Goal: Task Accomplishment & Management: Complete application form

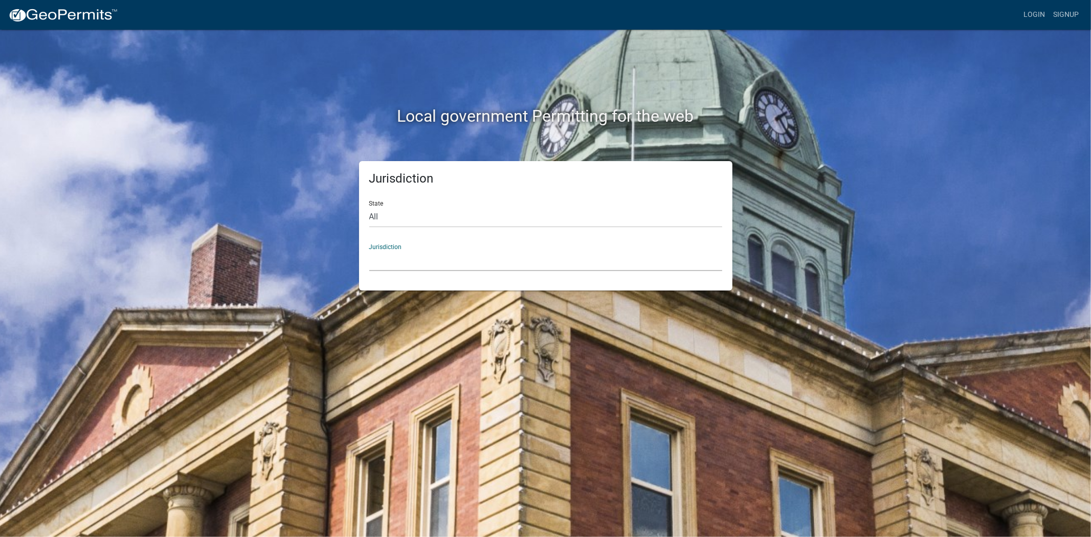
click at [408, 259] on select "Custer County, Colorado Cook County, Georgia Crawford County, Georgia Gilmer Co…" at bounding box center [545, 260] width 353 height 21
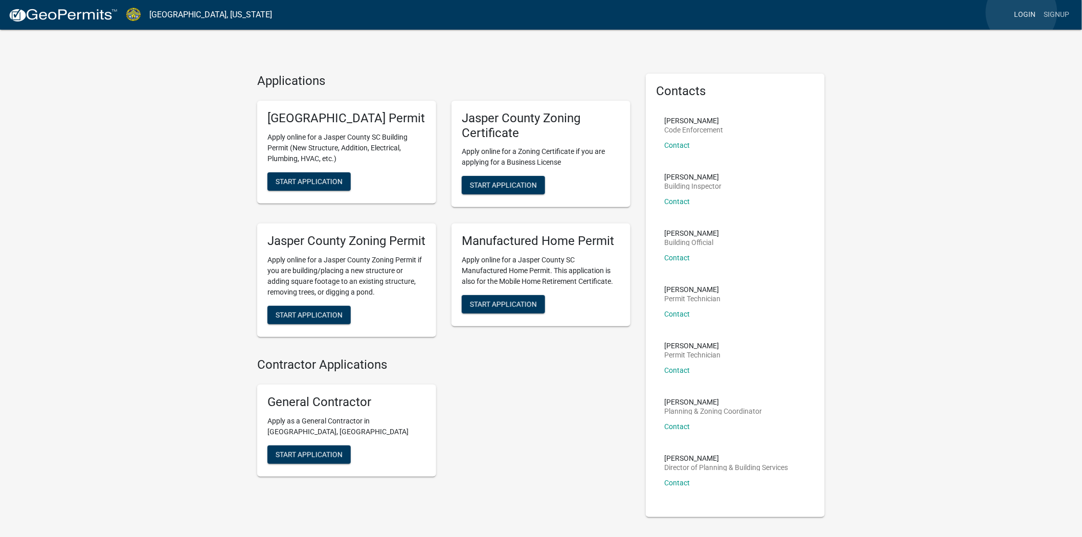
click at [1022, 12] on link "Login" at bounding box center [1026, 14] width 30 height 19
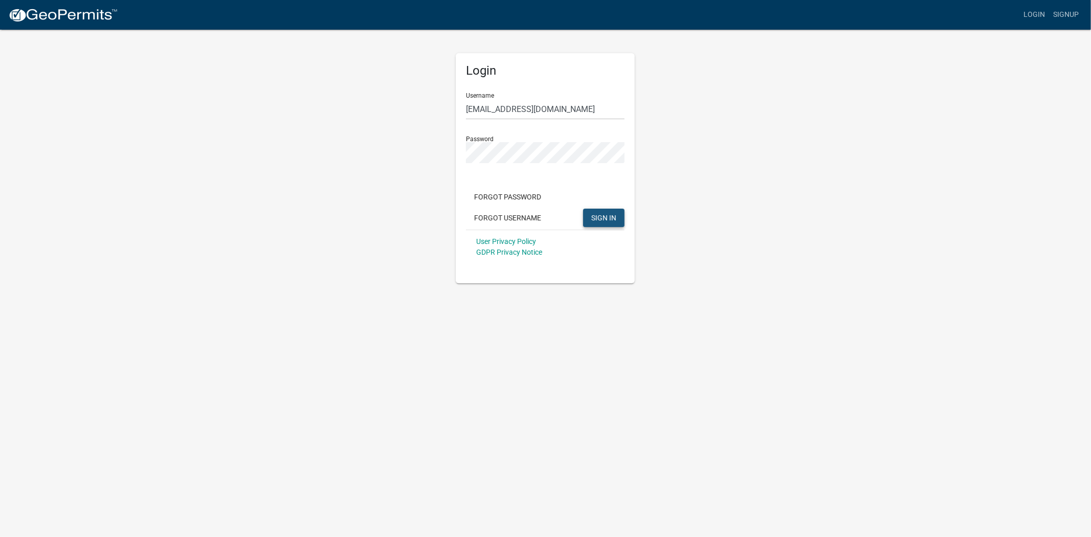
click at [599, 218] on span "SIGN IN" at bounding box center [603, 217] width 25 height 8
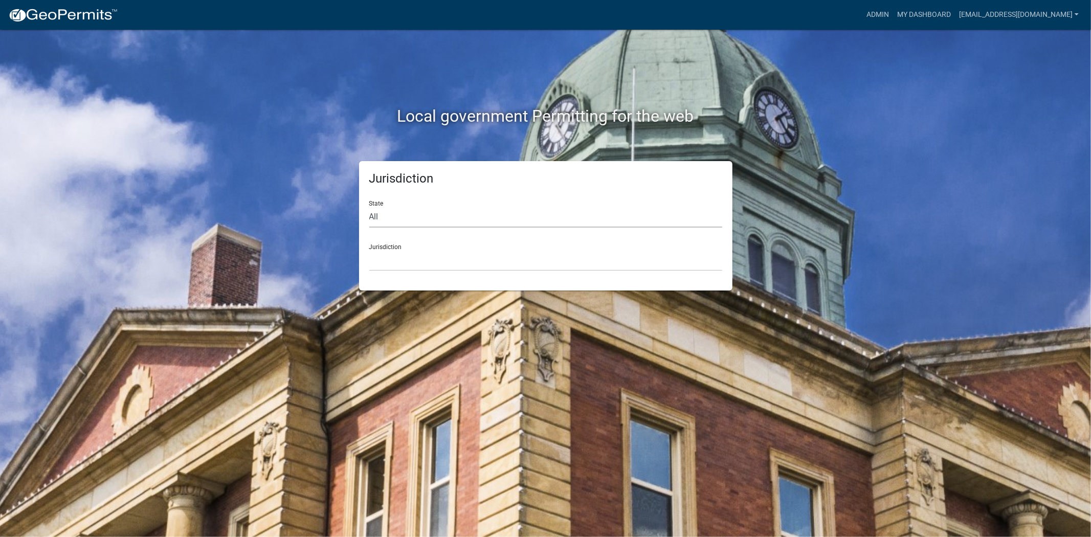
click at [401, 218] on select "All Colorado Georgia Indiana Iowa Kansas Minnesota Ohio South Carolina Wisconsin" at bounding box center [545, 217] width 353 height 21
select select "South Carolina"
click at [369, 207] on select "All Colorado Georgia Indiana Iowa Kansas Minnesota Ohio South Carolina Wisconsin" at bounding box center [545, 217] width 353 height 21
click at [387, 263] on select "Abbeville County, South Carolina Jasper County, South Carolina" at bounding box center [545, 260] width 353 height 21
click at [392, 314] on div "Local government Permitting for the web Jurisdiction State All Colorado Georgia…" at bounding box center [545, 268] width 1091 height 537
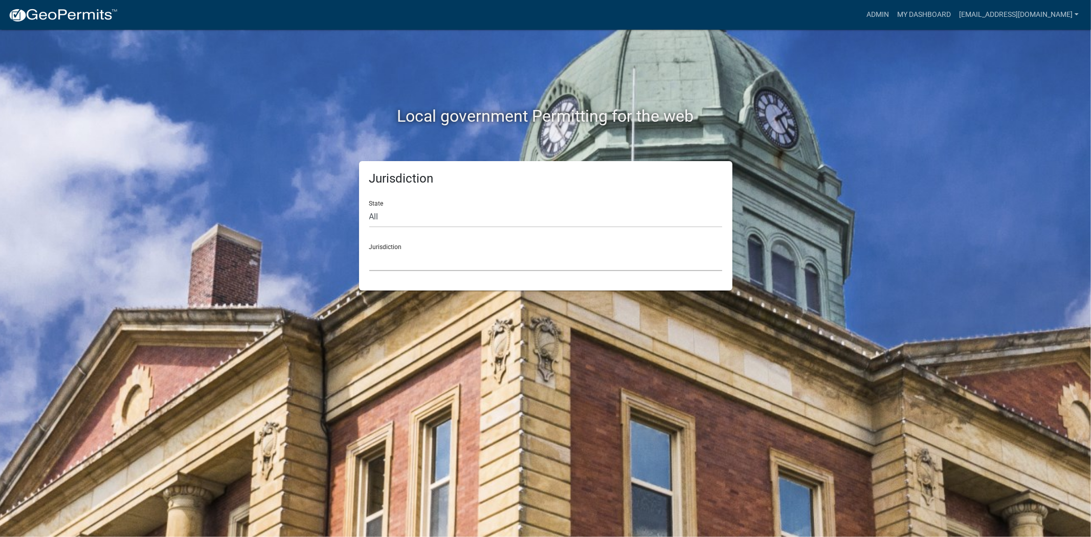
click at [406, 270] on select "Abbeville County, South Carolina Jasper County, South Carolina" at bounding box center [545, 260] width 353 height 21
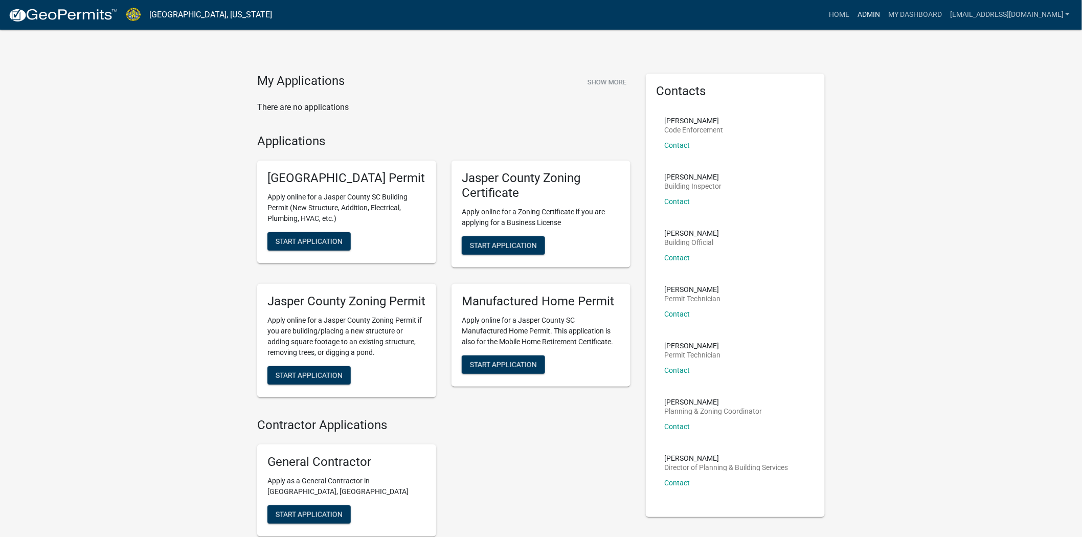
click at [861, 19] on link "Admin" at bounding box center [869, 14] width 31 height 19
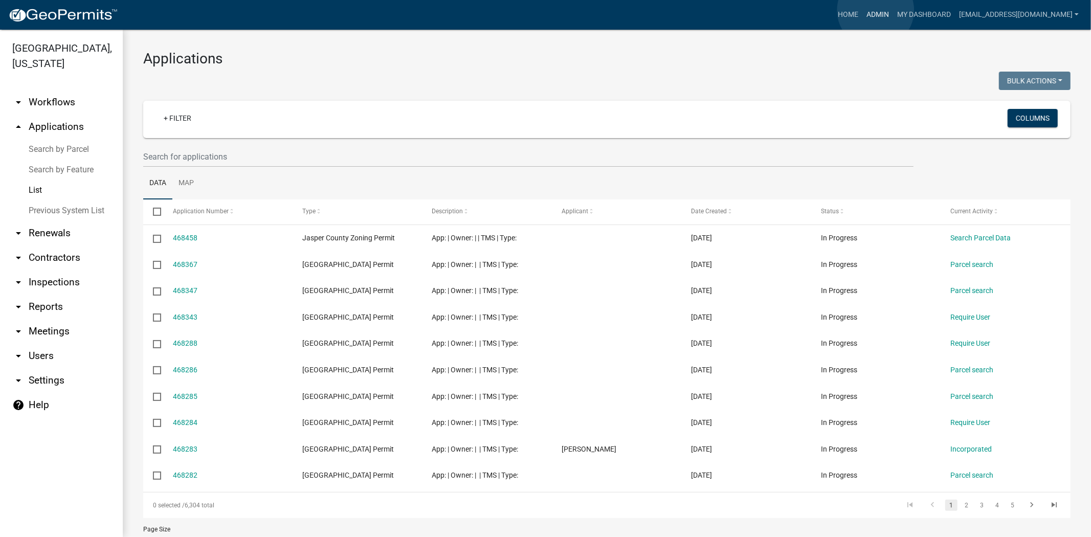
click at [876, 10] on link "Admin" at bounding box center [877, 14] width 31 height 19
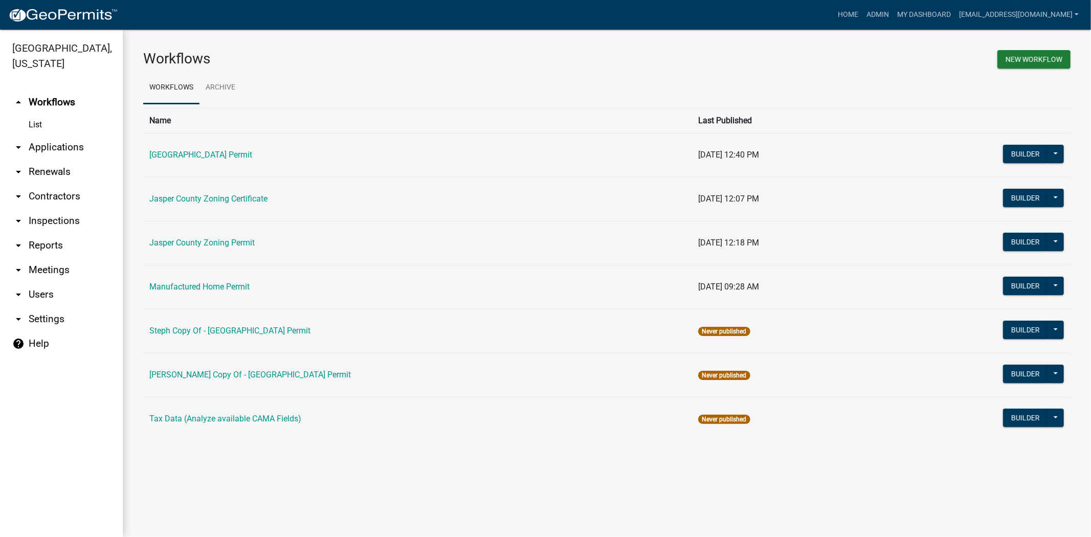
click at [53, 145] on link "arrow_drop_down Applications" at bounding box center [61, 147] width 123 height 25
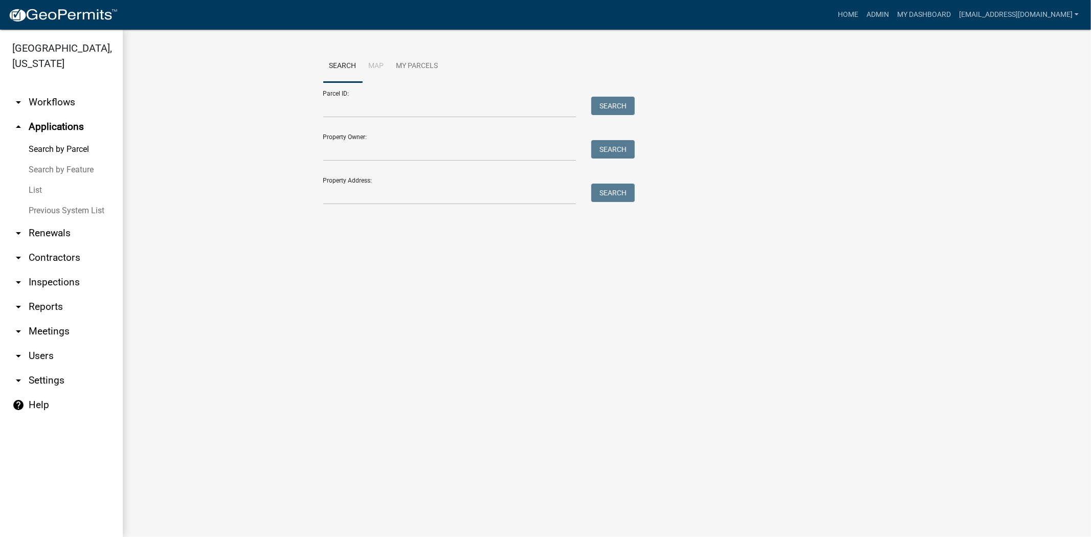
click at [39, 190] on link "List" at bounding box center [61, 190] width 123 height 20
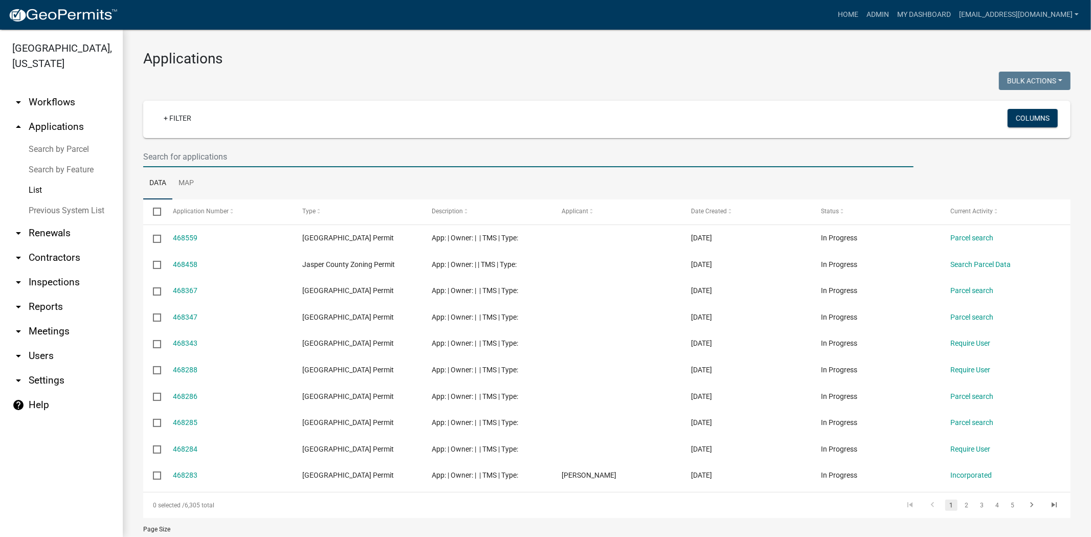
click at [264, 152] on input "text" at bounding box center [528, 156] width 770 height 21
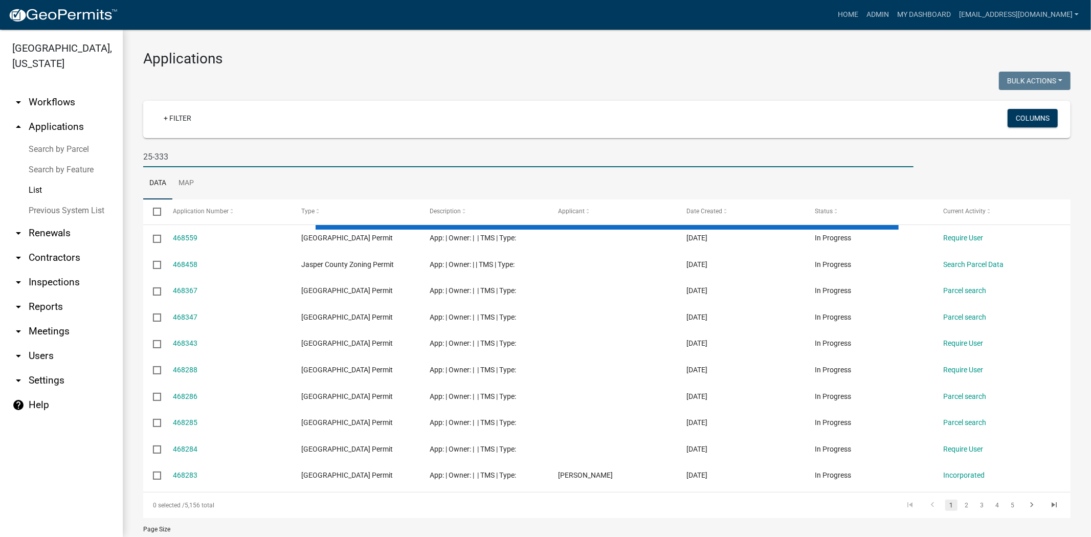
type input "25-333"
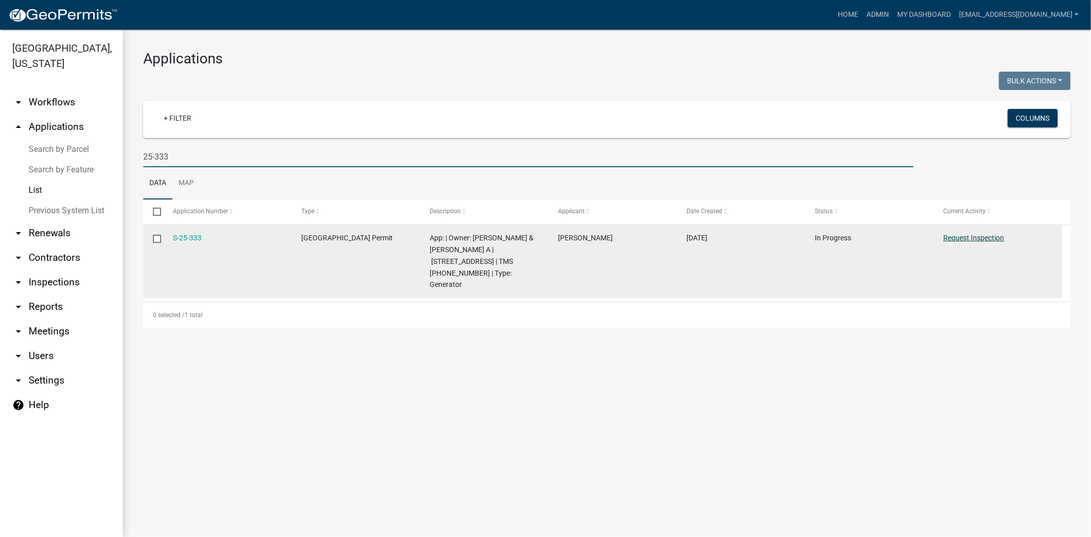
click at [990, 237] on link "Request Inspection" at bounding box center [973, 238] width 61 height 8
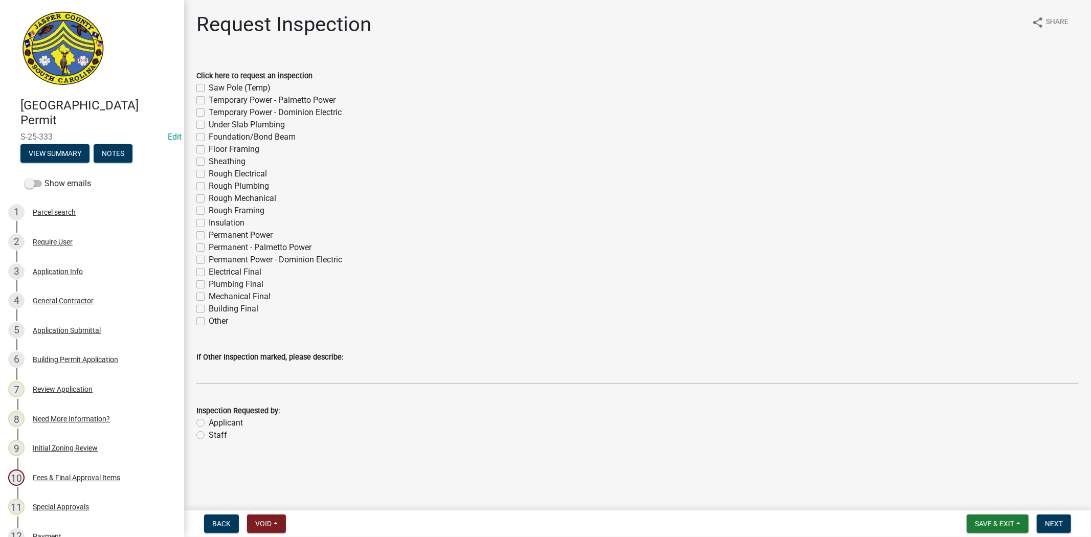
click at [209, 273] on label "Electrical Final" at bounding box center [235, 272] width 53 height 12
click at [209, 273] on input "Electrical Final" at bounding box center [212, 269] width 7 height 7
checkbox input "true"
checkbox input "false"
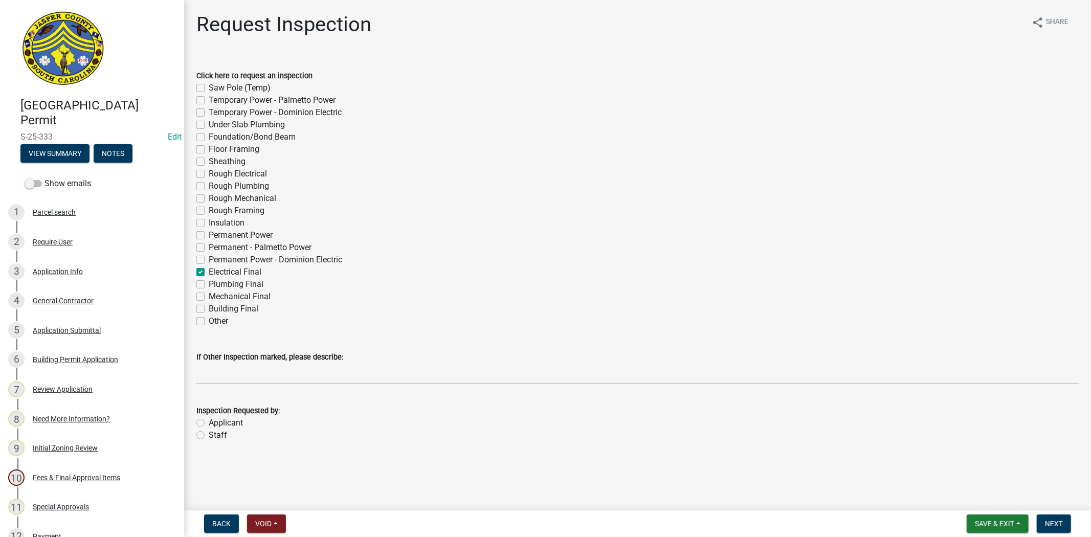
checkbox input "false"
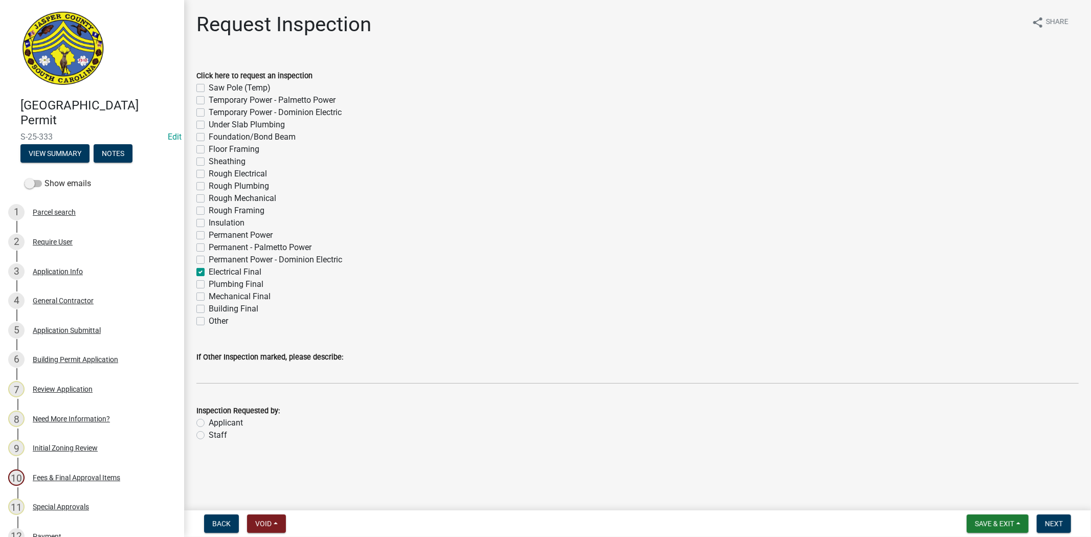
checkbox input "false"
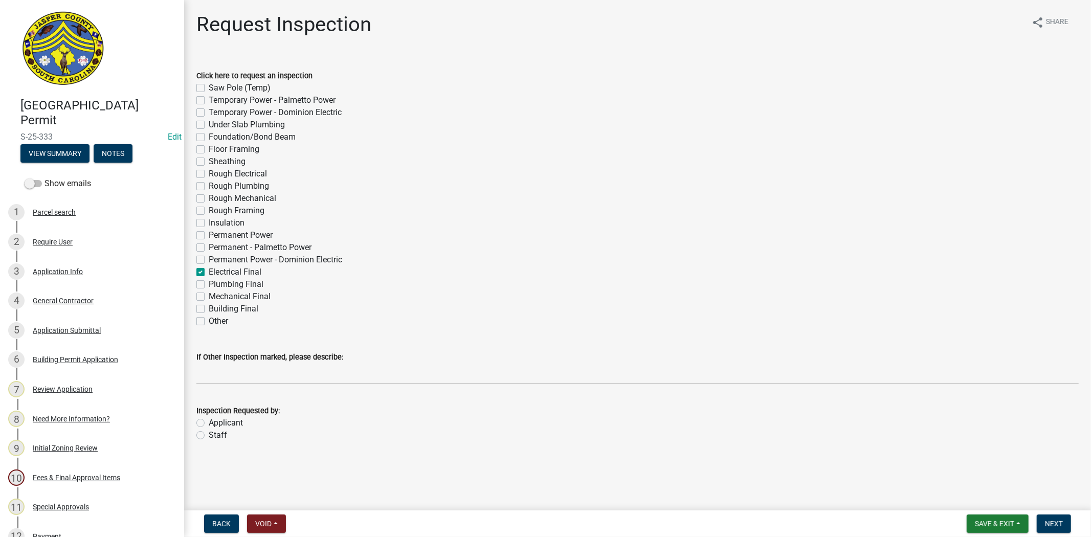
checkbox input "false"
checkbox input "true"
checkbox input "false"
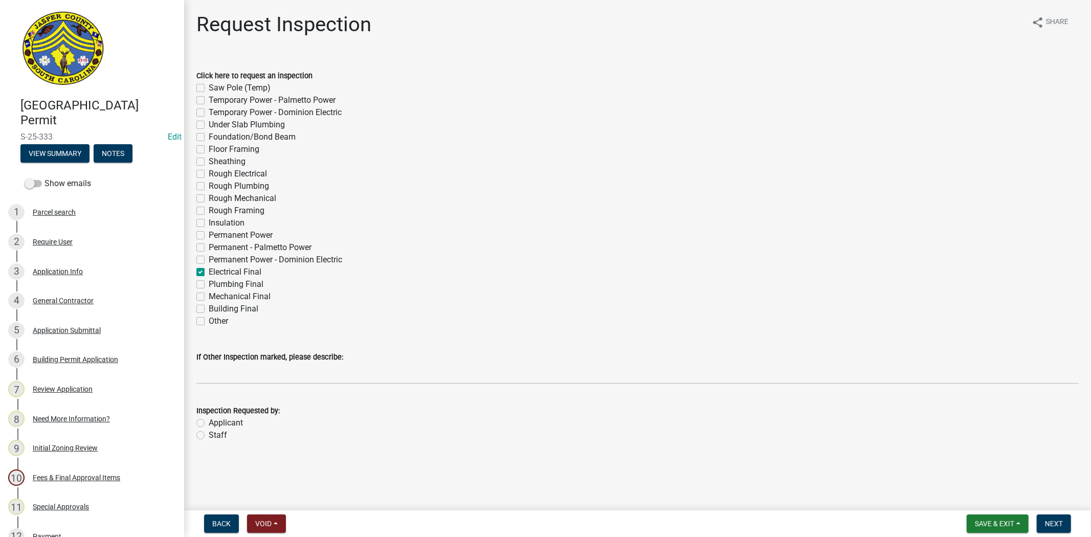
checkbox input "false"
click at [209, 423] on label "Applicant" at bounding box center [226, 423] width 34 height 12
click at [209, 423] on input "Applicant" at bounding box center [212, 420] width 7 height 7
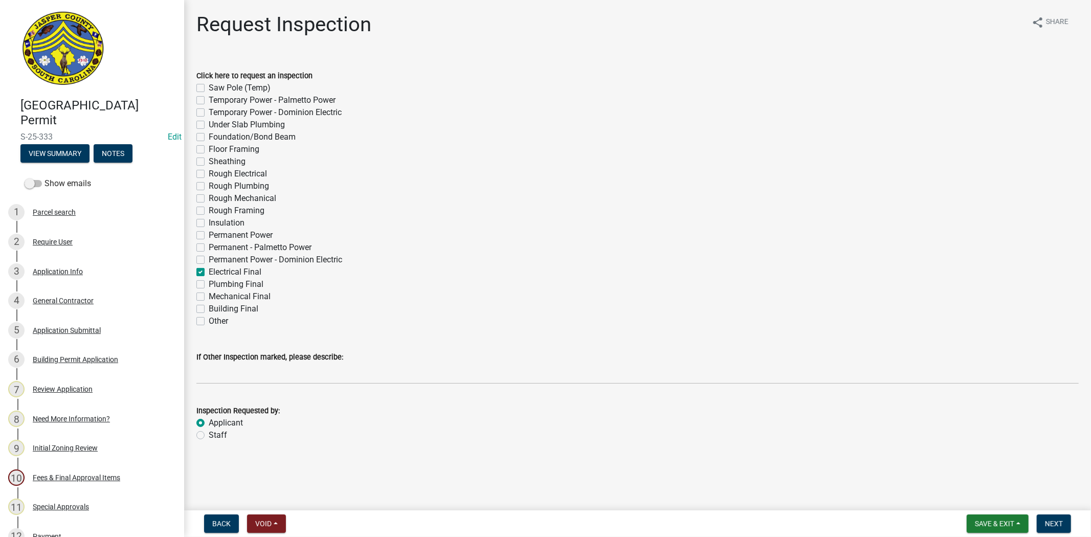
radio input "true"
click at [209, 272] on label "Electrical Final" at bounding box center [235, 272] width 53 height 12
click at [209, 272] on input "Electrical Final" at bounding box center [212, 269] width 7 height 7
checkbox input "false"
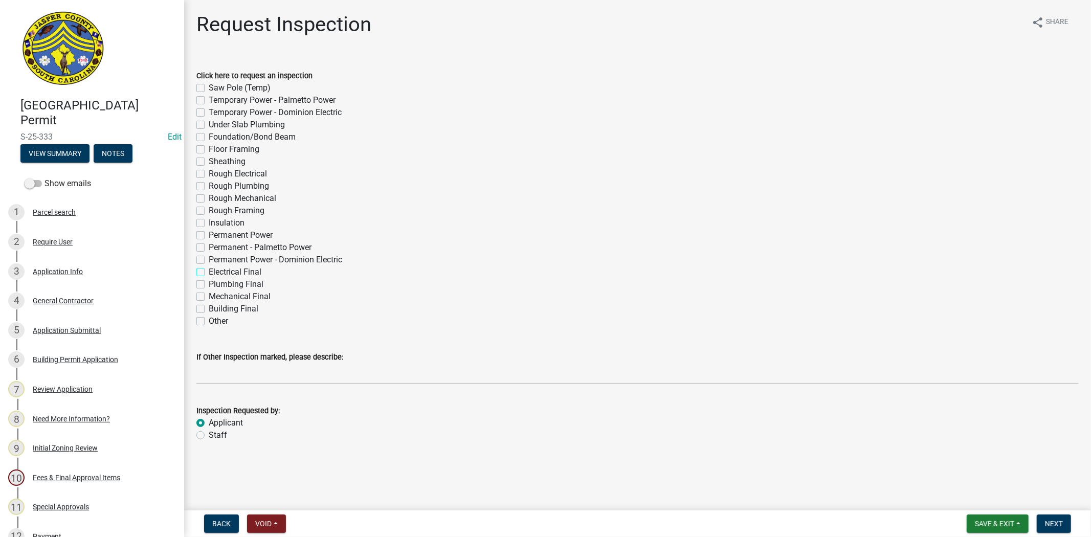
checkbox input "false"
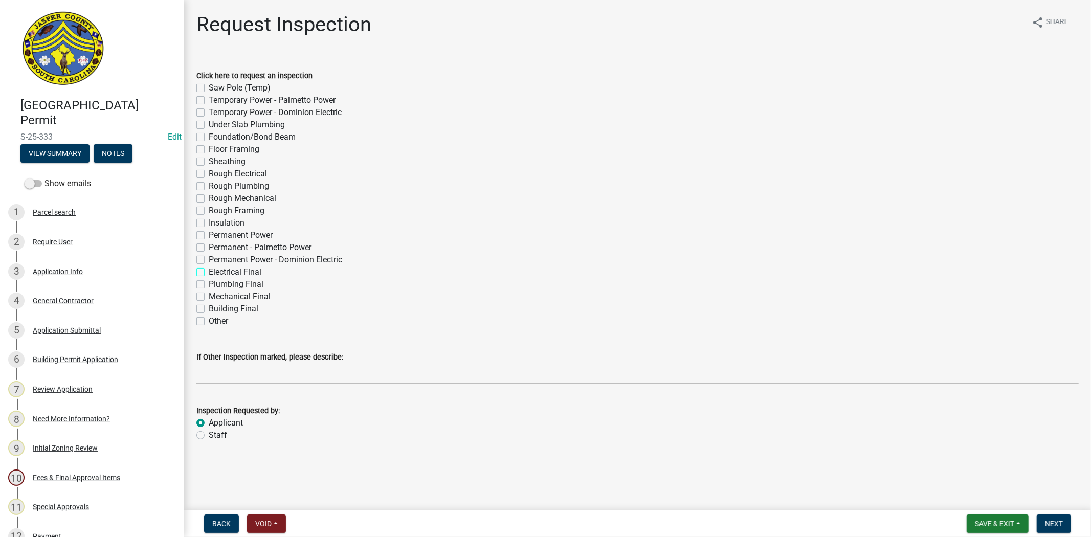
checkbox input "false"
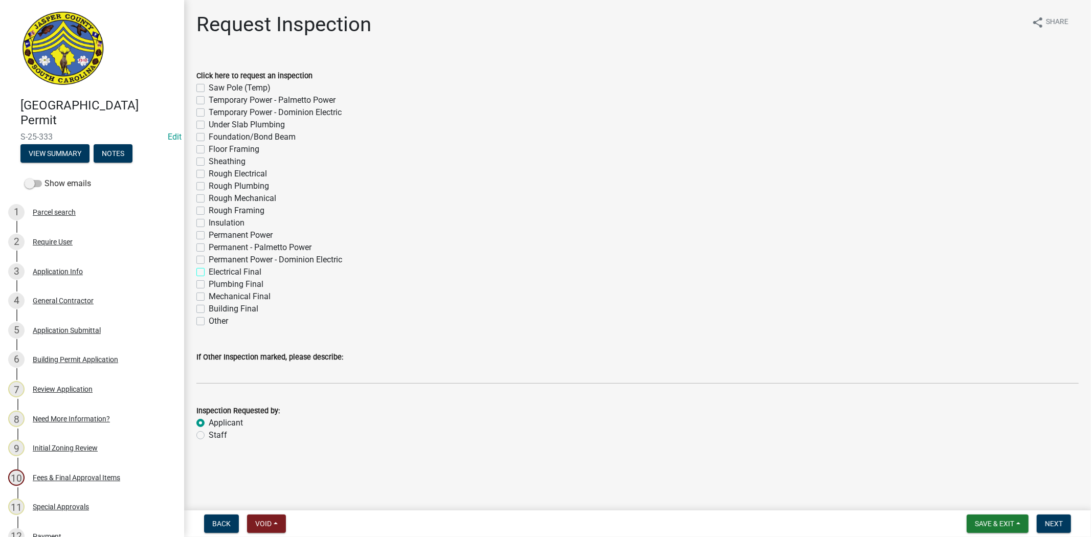
checkbox input "false"
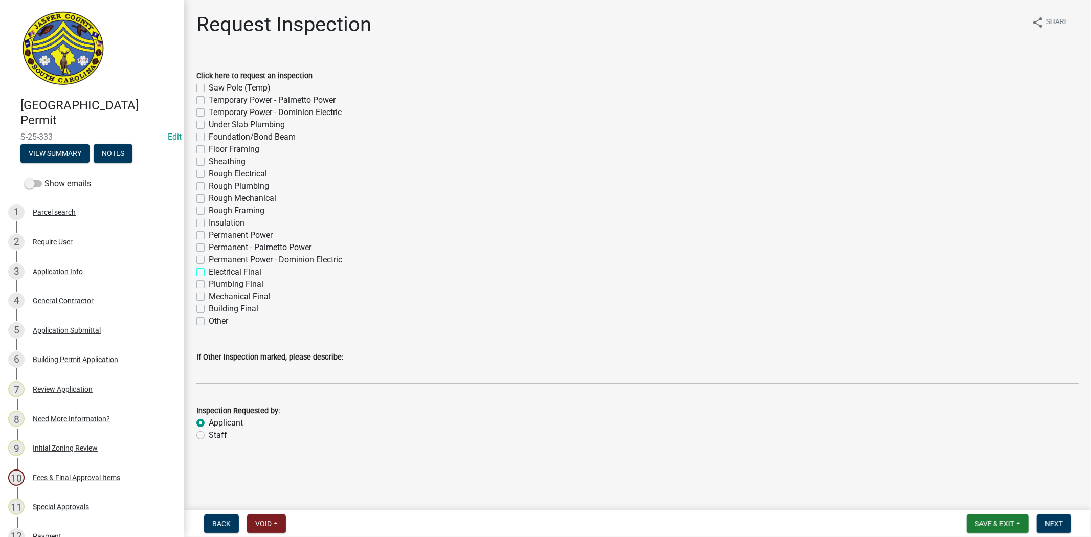
checkbox input "false"
click at [209, 172] on label "Rough Electrical" at bounding box center [238, 174] width 58 height 12
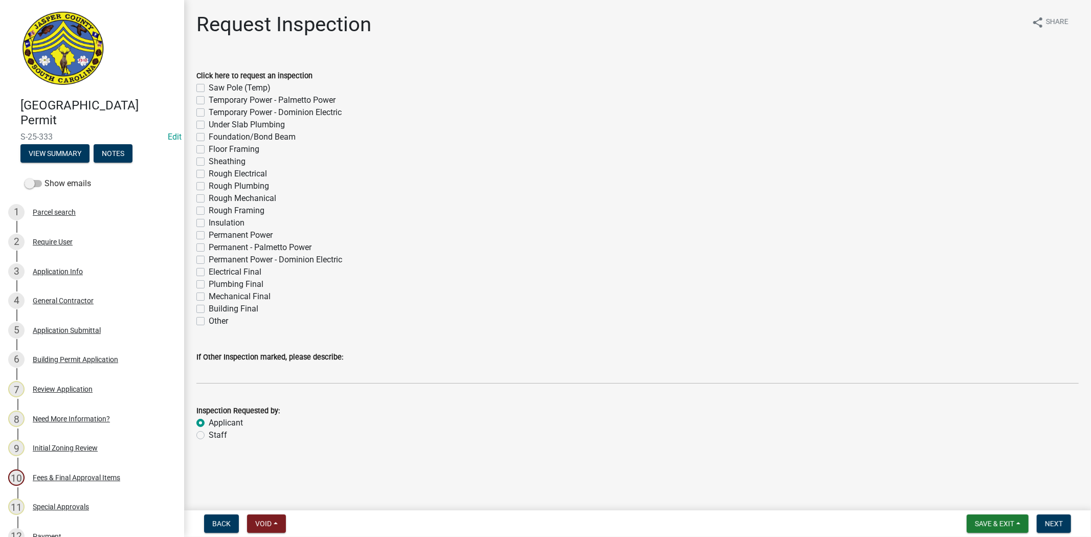
click at [209, 172] on input "Rough Electrical" at bounding box center [212, 171] width 7 height 7
checkbox input "true"
checkbox input "false"
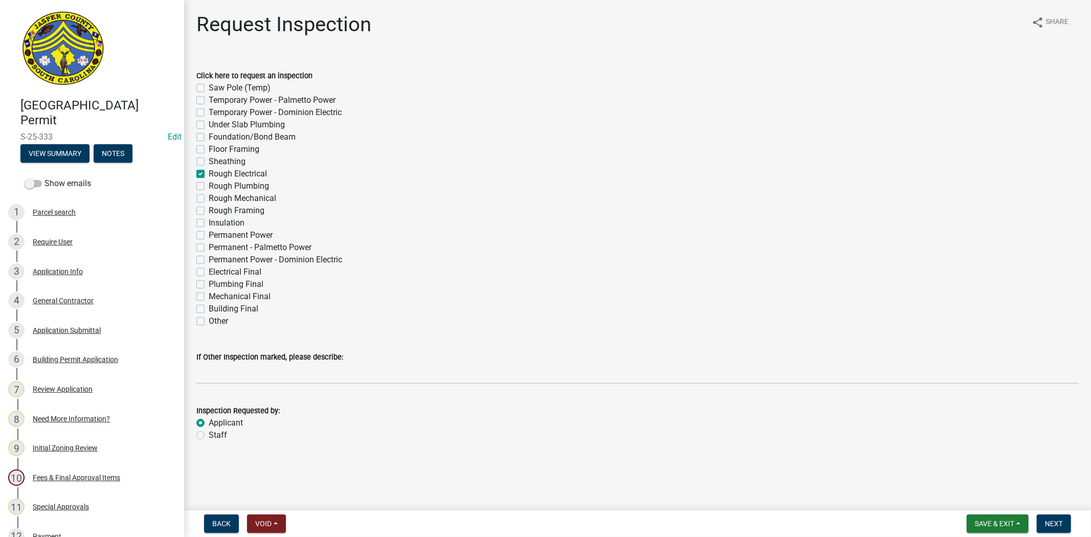
checkbox input "false"
checkbox input "true"
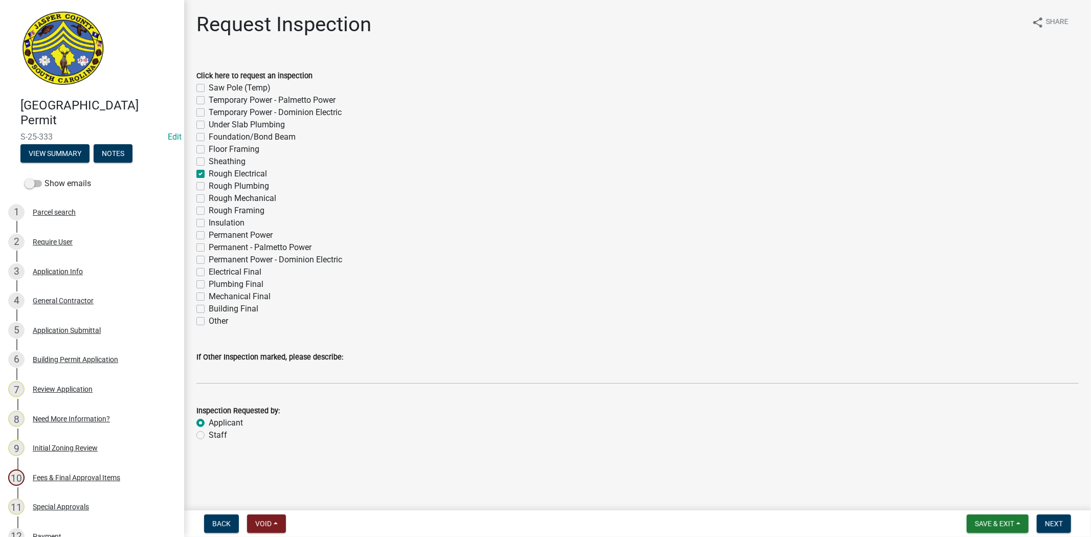
checkbox input "false"
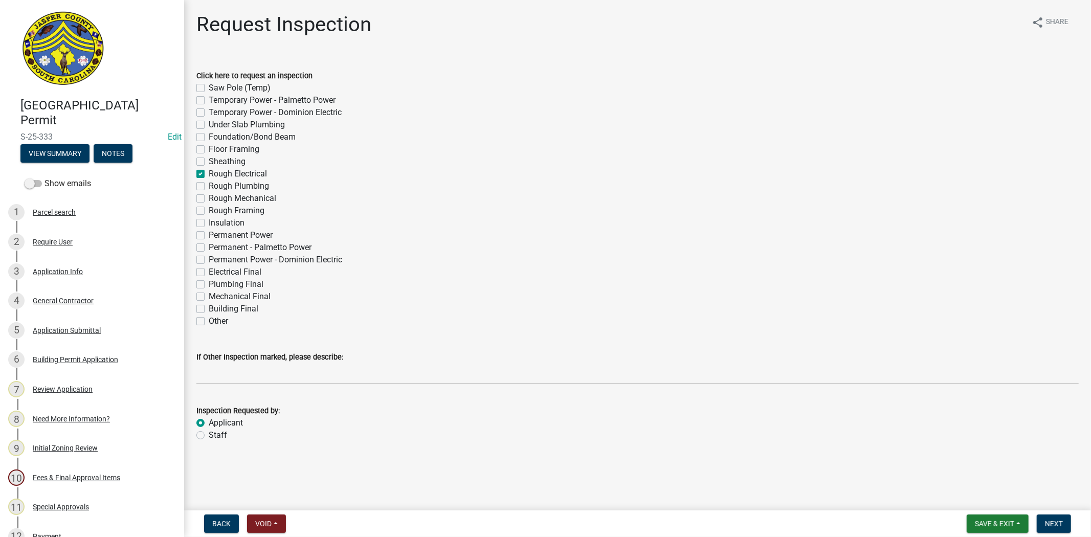
checkbox input "false"
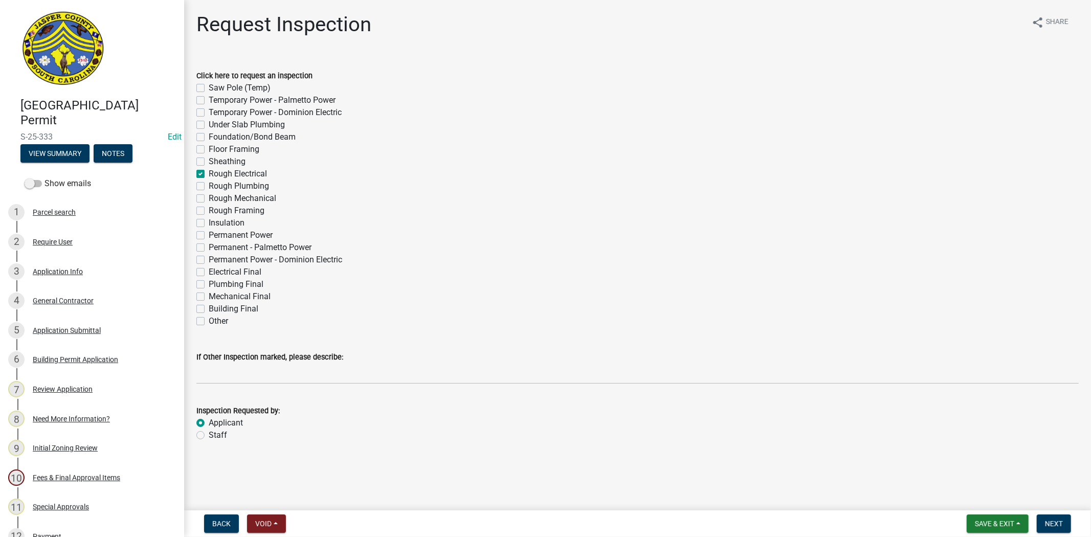
checkbox input "false"
click at [209, 171] on label "Rough Electrical" at bounding box center [238, 174] width 58 height 12
click at [209, 171] on input "Rough Electrical" at bounding box center [212, 171] width 7 height 7
checkbox input "false"
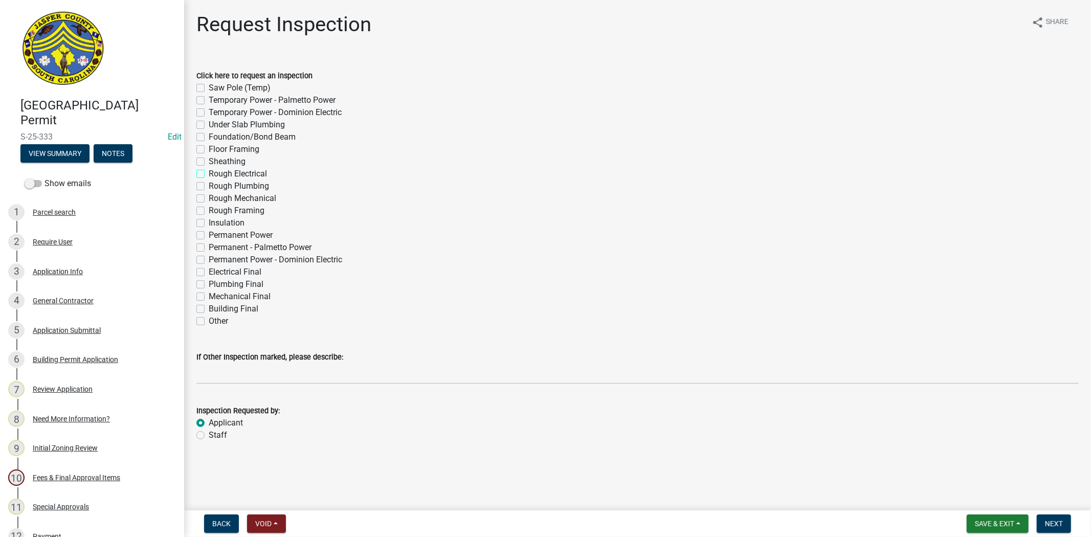
checkbox input "false"
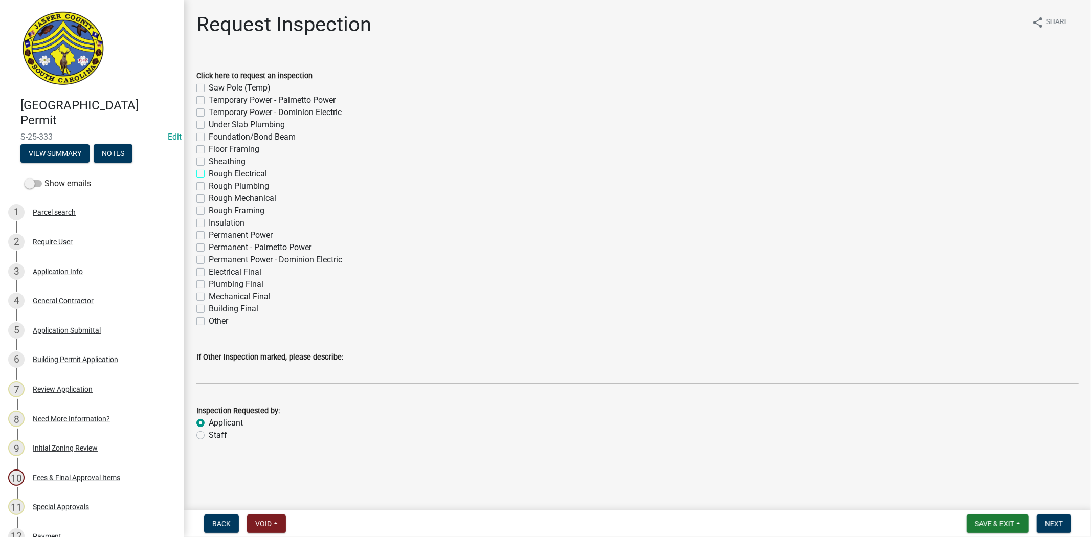
checkbox input "false"
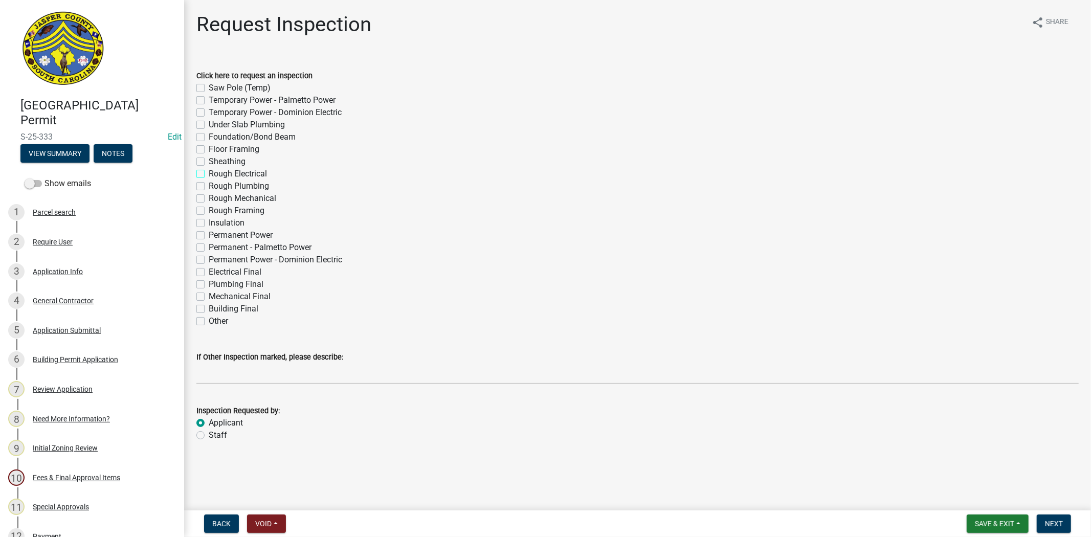
checkbox input "false"
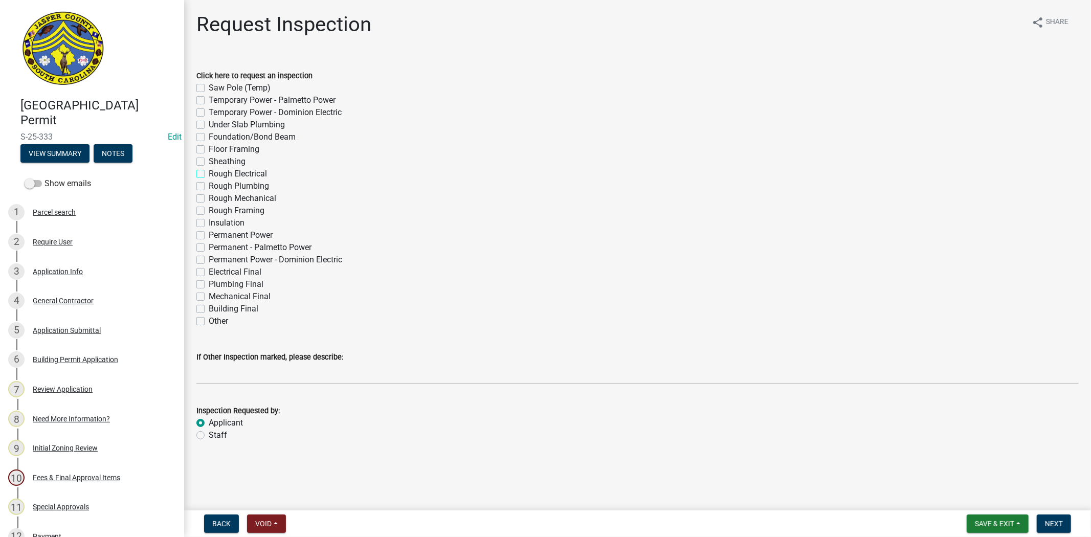
checkbox input "false"
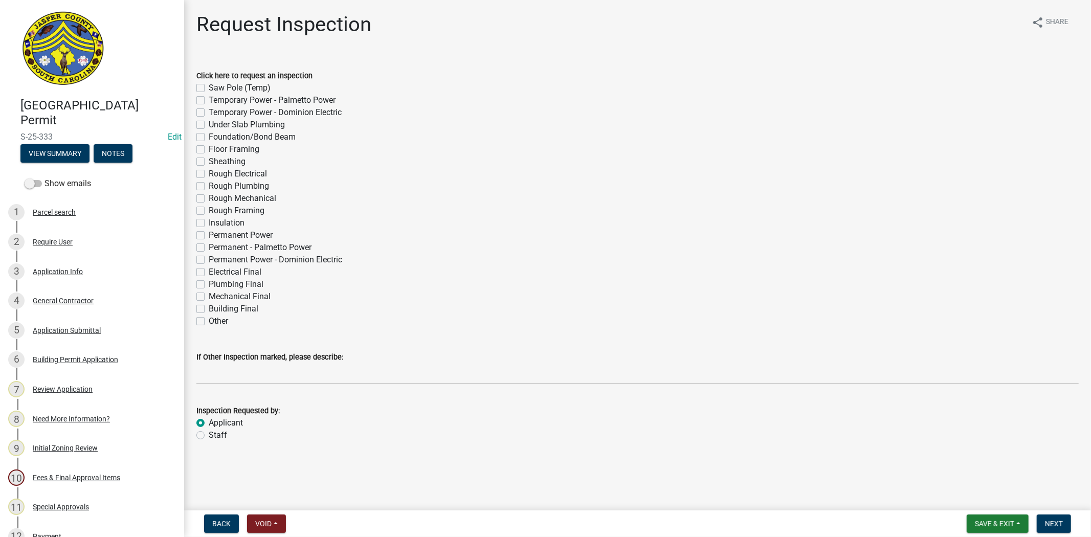
click at [209, 171] on label "Rough Electrical" at bounding box center [238, 174] width 58 height 12
click at [209, 171] on input "Rough Electrical" at bounding box center [212, 171] width 7 height 7
checkbox input "true"
checkbox input "false"
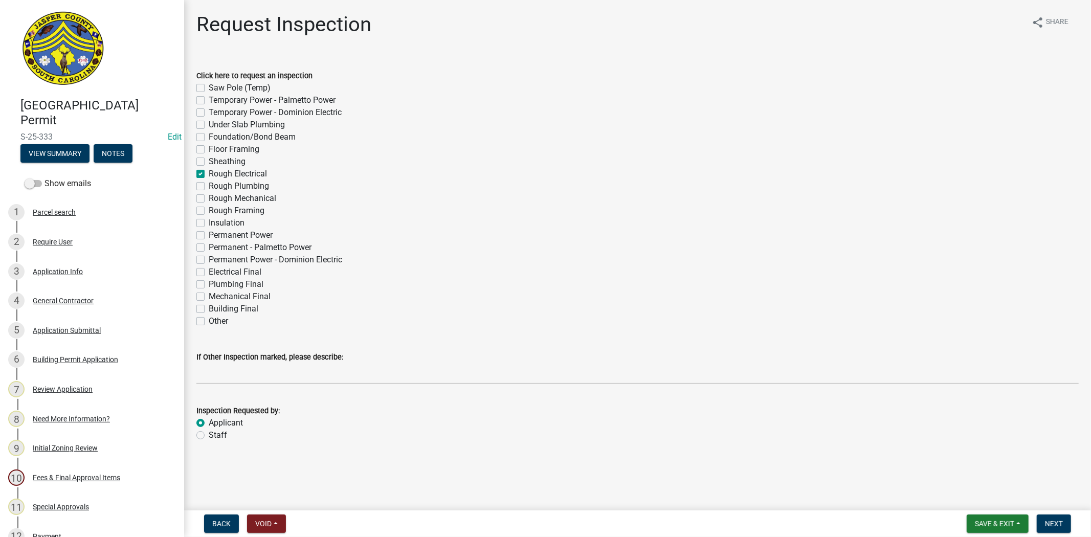
checkbox input "false"
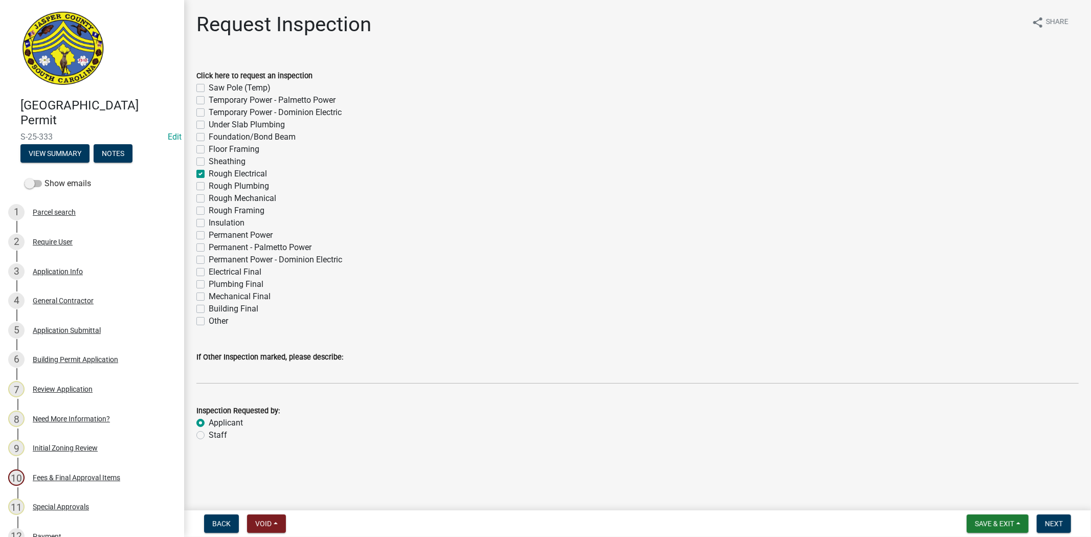
checkbox input "true"
checkbox input "false"
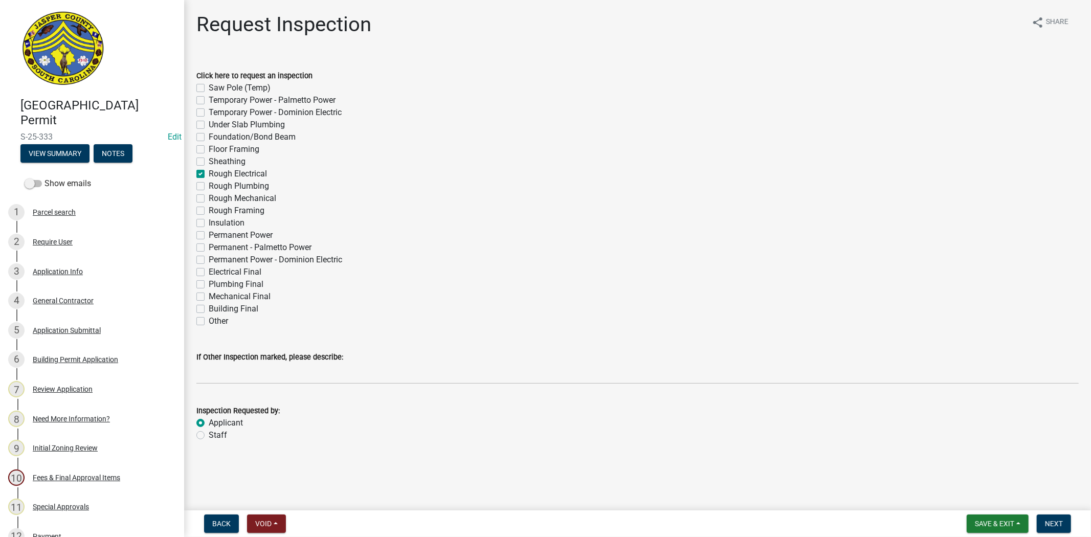
checkbox input "false"
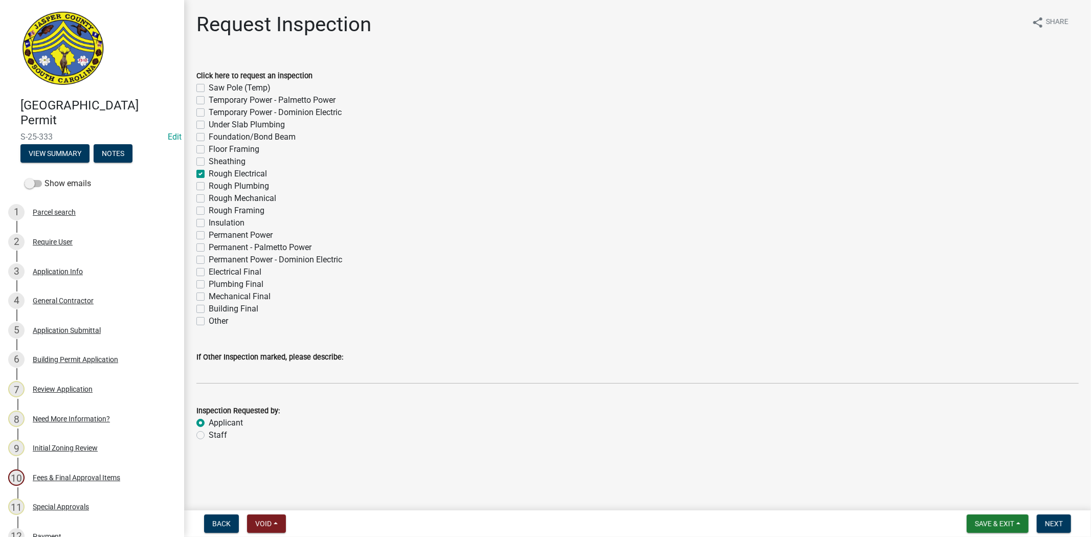
checkbox input "false"
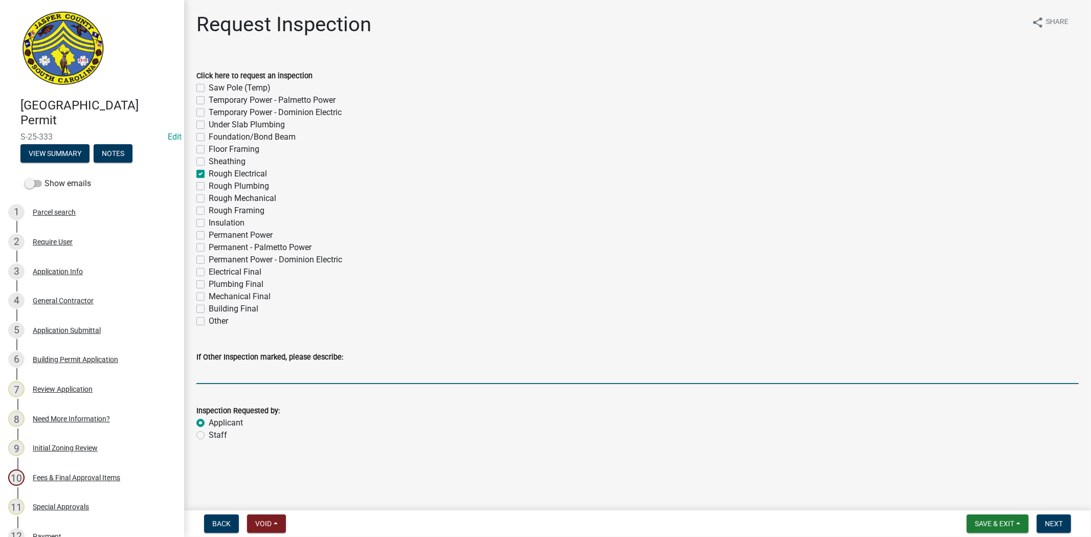
click at [283, 374] on input "If Other Inspection marked, please describe:" at bounding box center [637, 373] width 882 height 21
type input "electrical for gen"
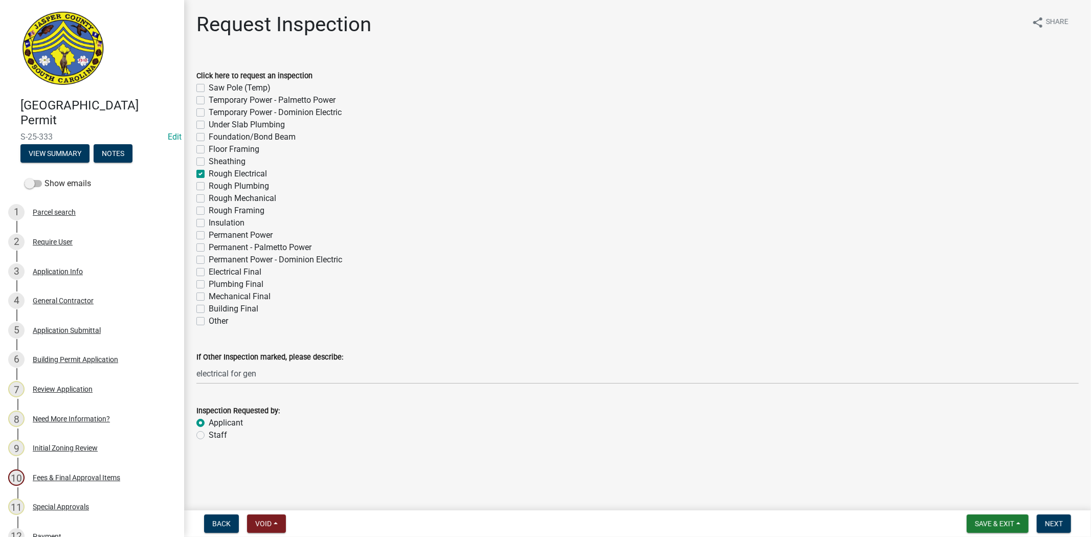
click at [209, 323] on label "Other" at bounding box center [218, 321] width 19 height 12
click at [209, 322] on input "Other" at bounding box center [212, 318] width 7 height 7
checkbox input "true"
checkbox input "false"
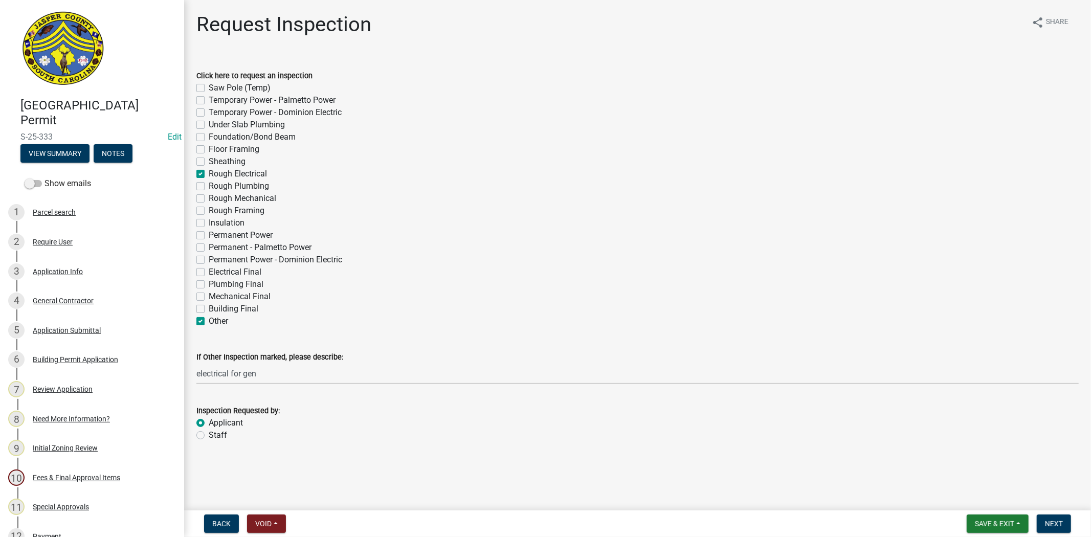
checkbox input "false"
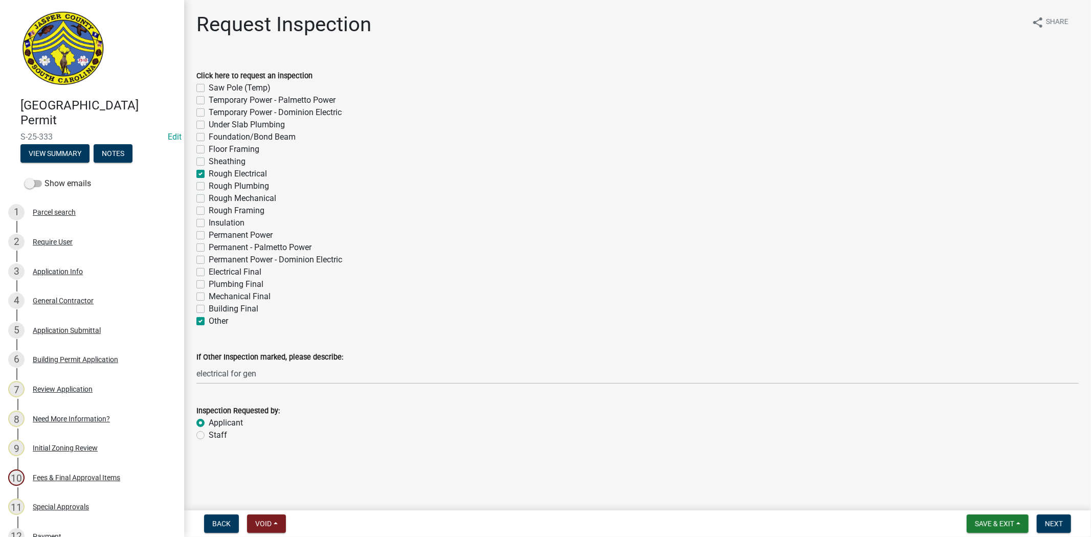
checkbox input "true"
checkbox input "false"
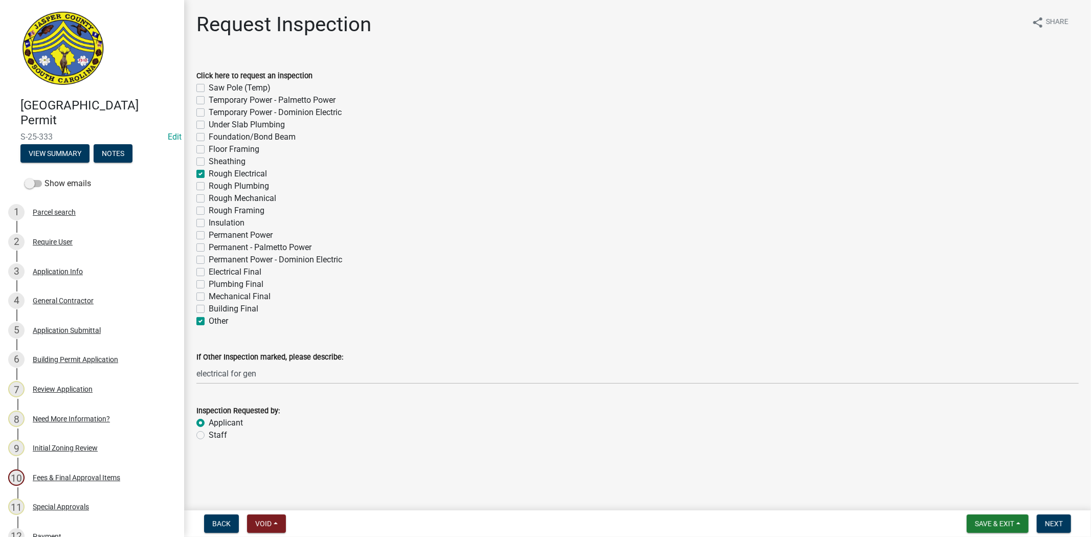
checkbox input "false"
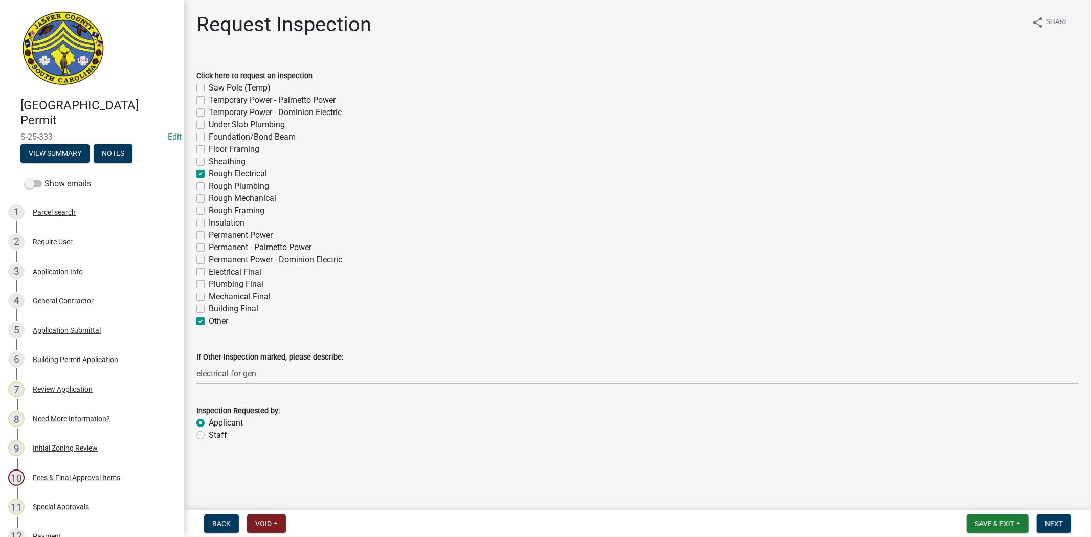
checkbox input "false"
checkbox input "true"
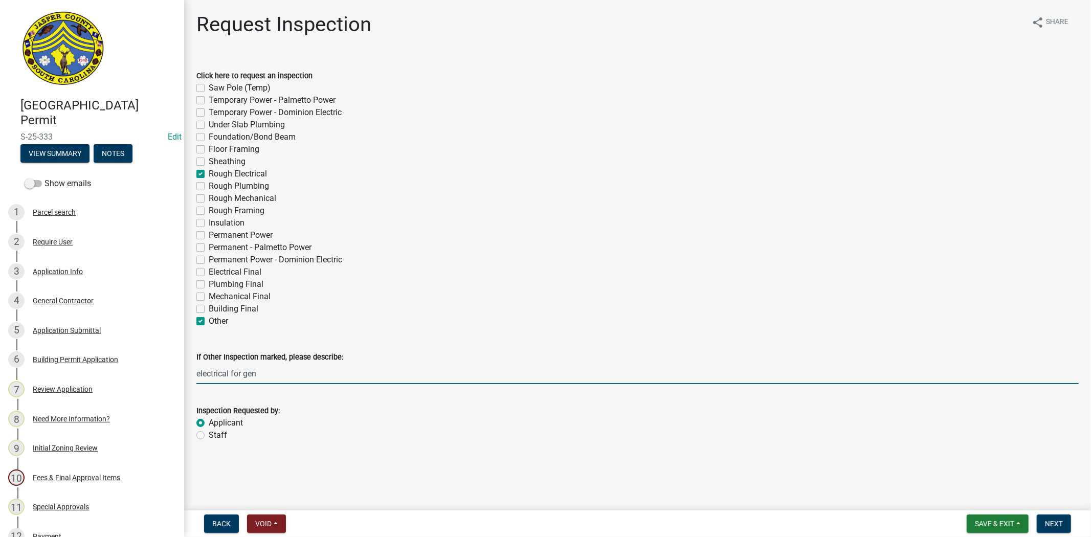
click at [197, 374] on input "electrical for gen" at bounding box center [637, 373] width 882 height 21
click at [350, 369] on input "ATS SWITCH for gen" at bounding box center [637, 373] width 882 height 21
click at [280, 371] on input "ATS SWITCH for gen at 2pm" at bounding box center [637, 373] width 882 height 21
click at [273, 376] on input "ATS SWITCH for gen around 2pm" at bounding box center [637, 373] width 882 height 21
type input "ATS SWITCH for gen, around 2pm"
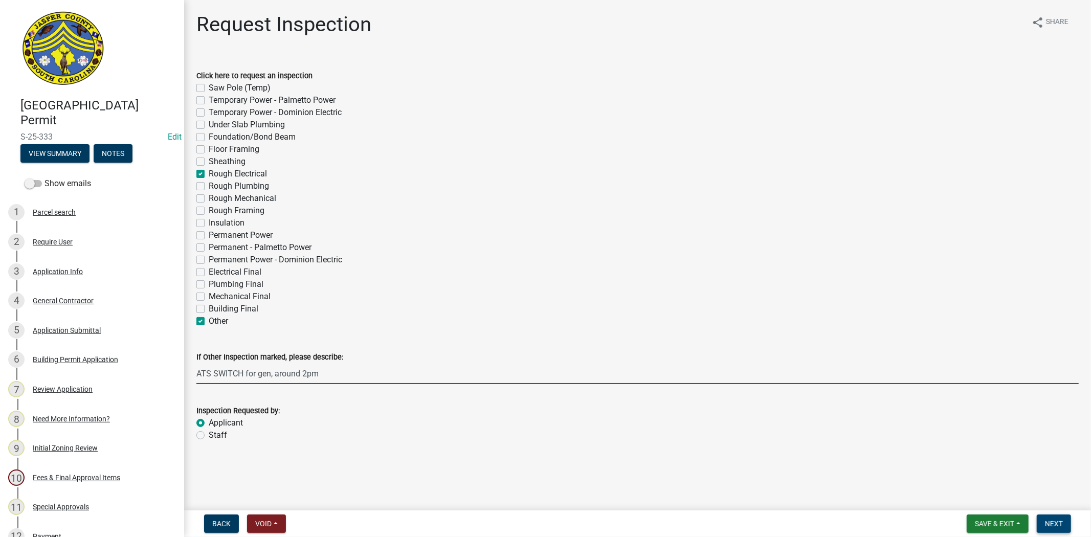
click at [1060, 525] on span "Next" at bounding box center [1054, 524] width 18 height 8
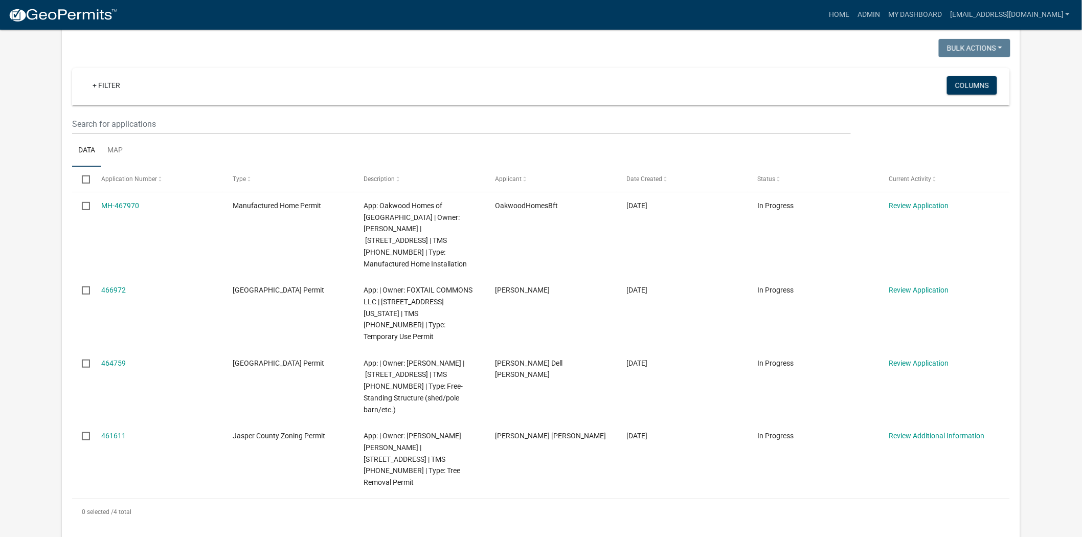
scroll to position [114, 0]
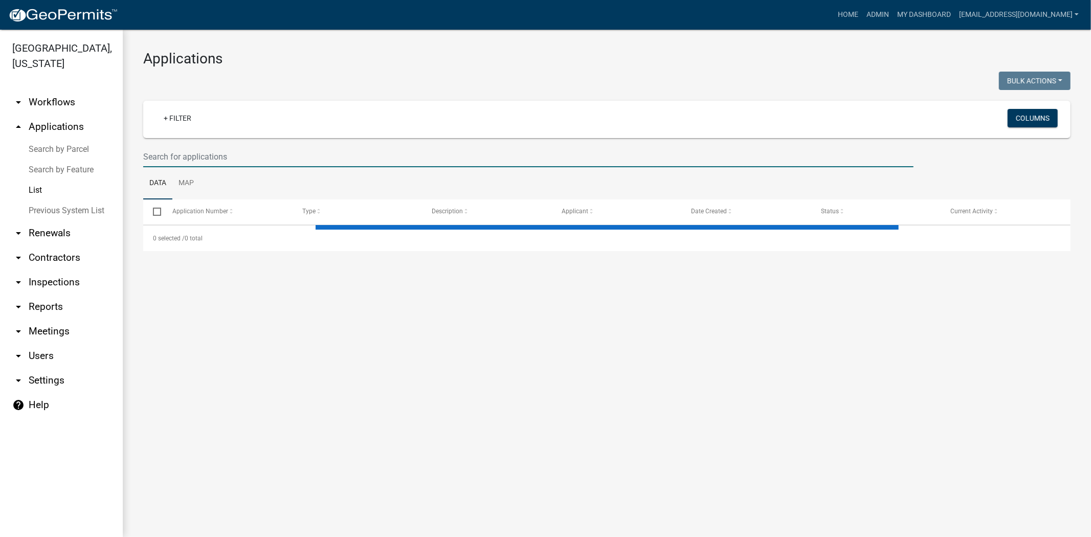
click at [467, 158] on input "text" at bounding box center [528, 156] width 770 height 21
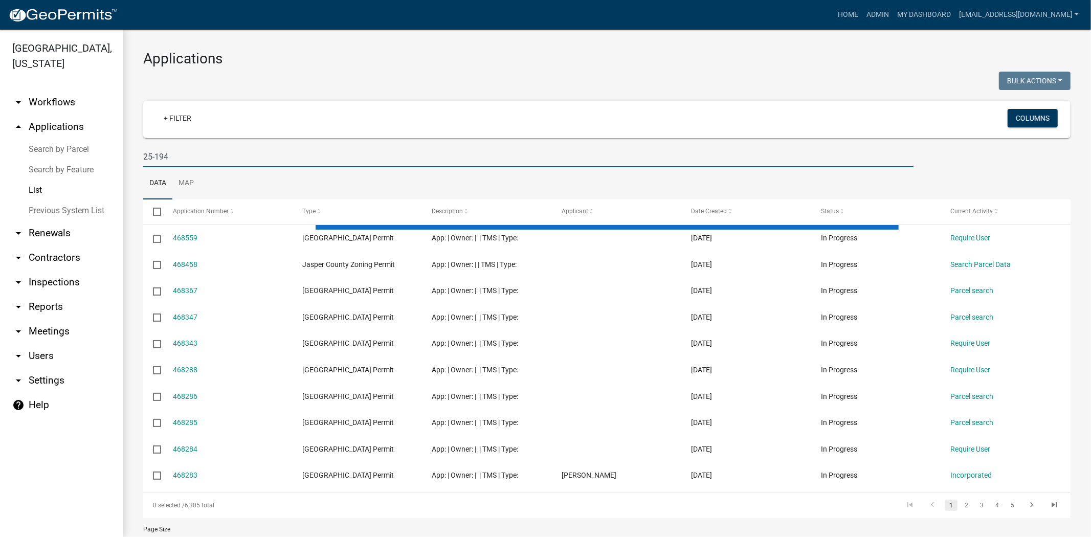
type input "25-194"
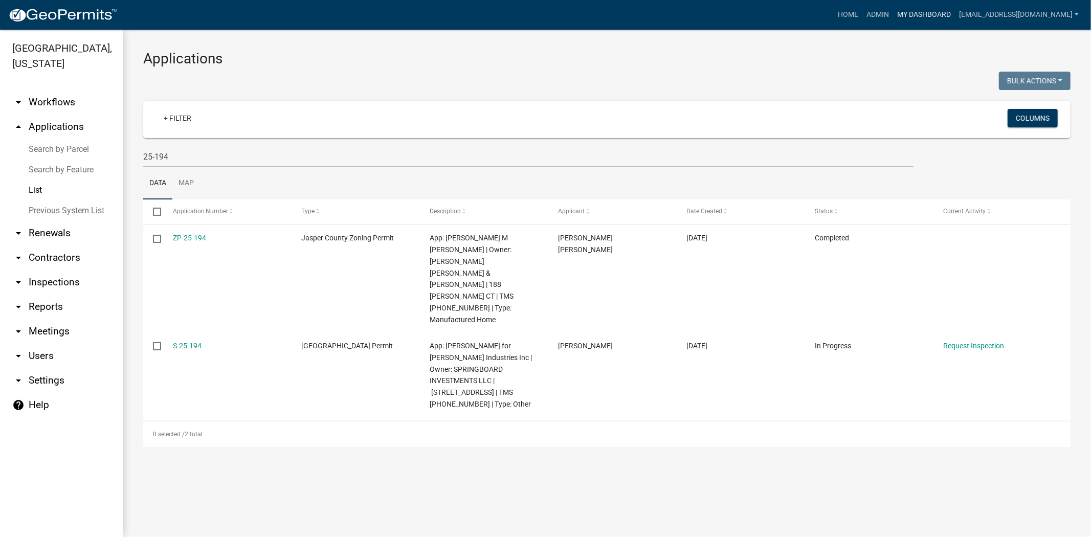
click at [911, 13] on link "My Dashboard" at bounding box center [924, 14] width 62 height 19
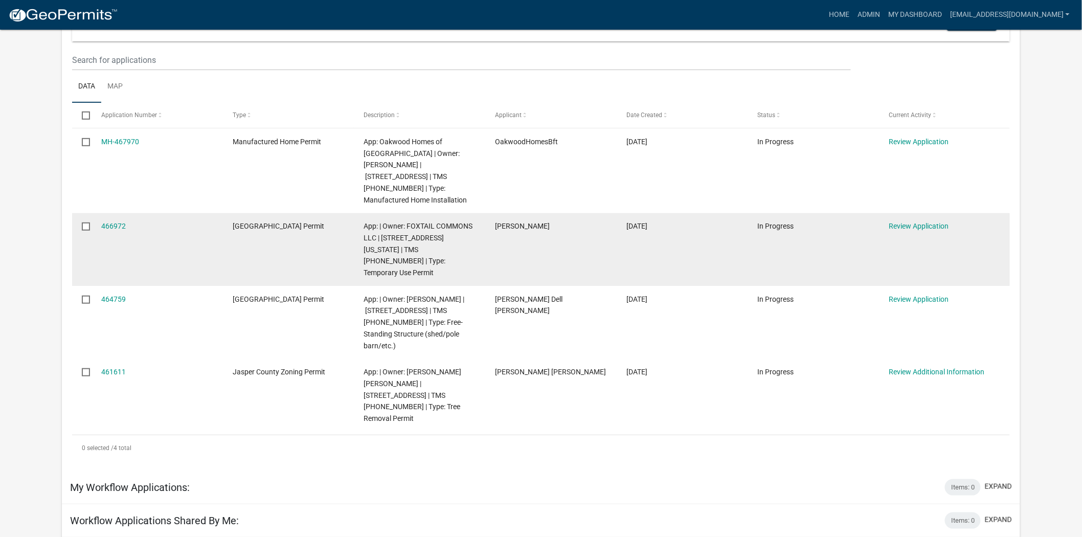
scroll to position [170, 0]
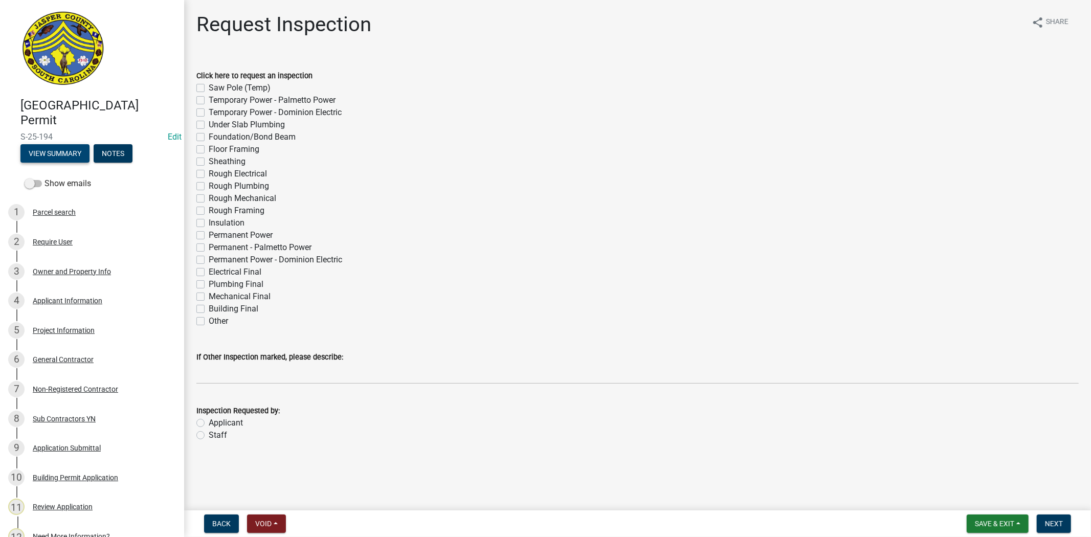
click at [42, 156] on button "View Summary" at bounding box center [54, 153] width 69 height 18
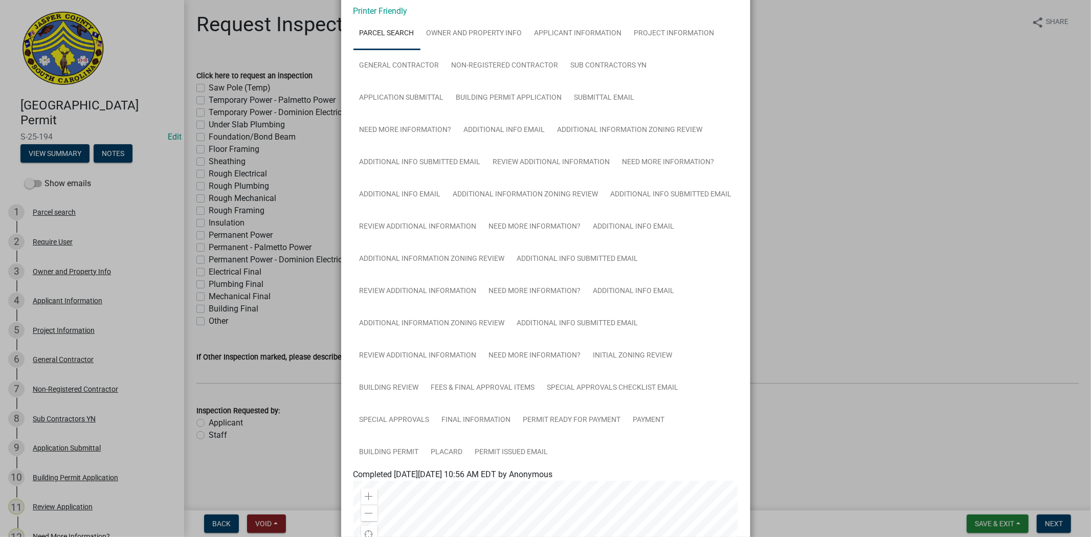
scroll to position [227, 0]
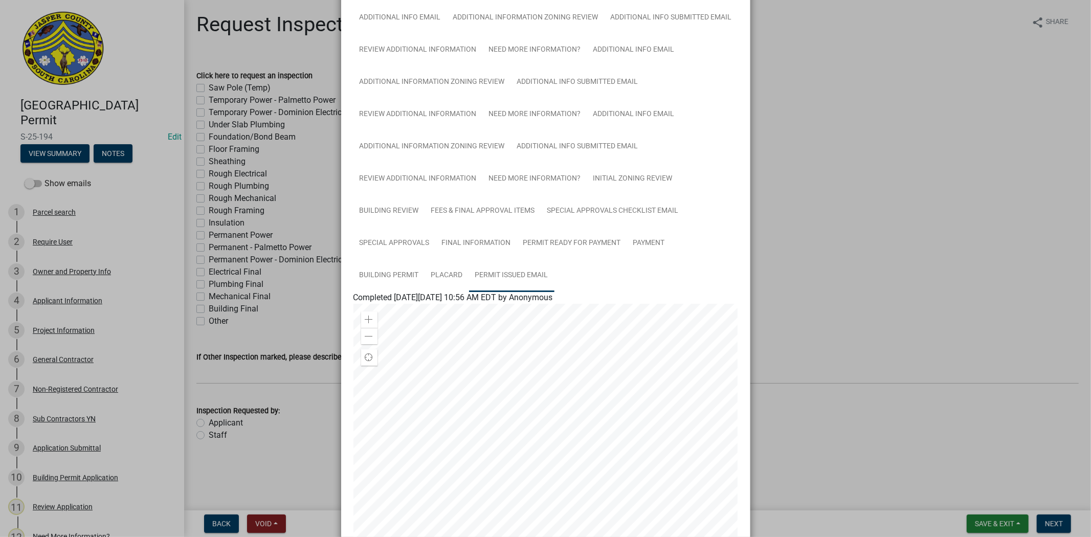
click at [509, 273] on link "Permit Issued Email" at bounding box center [511, 275] width 85 height 33
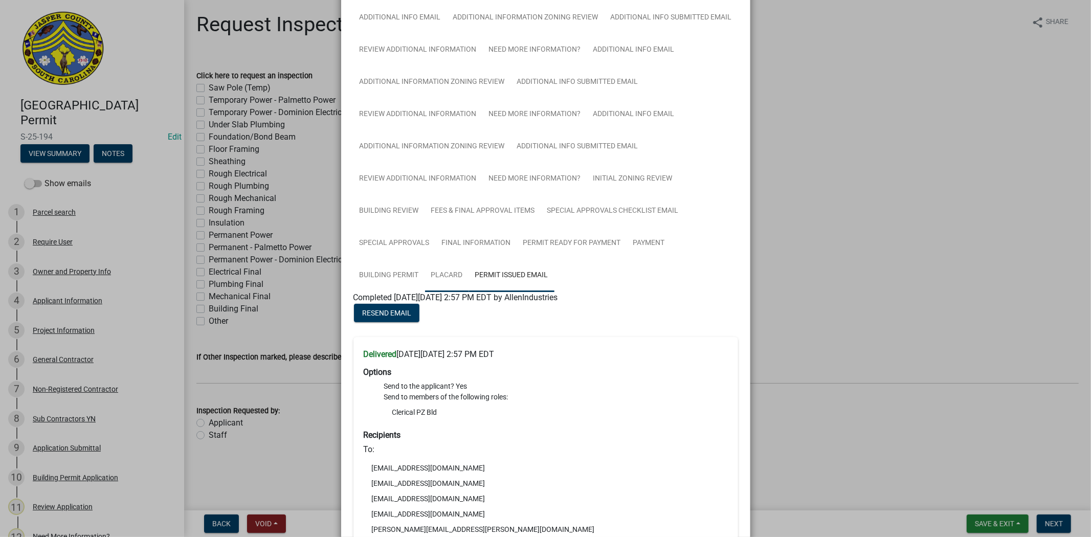
click at [429, 274] on link "Placard" at bounding box center [447, 275] width 44 height 33
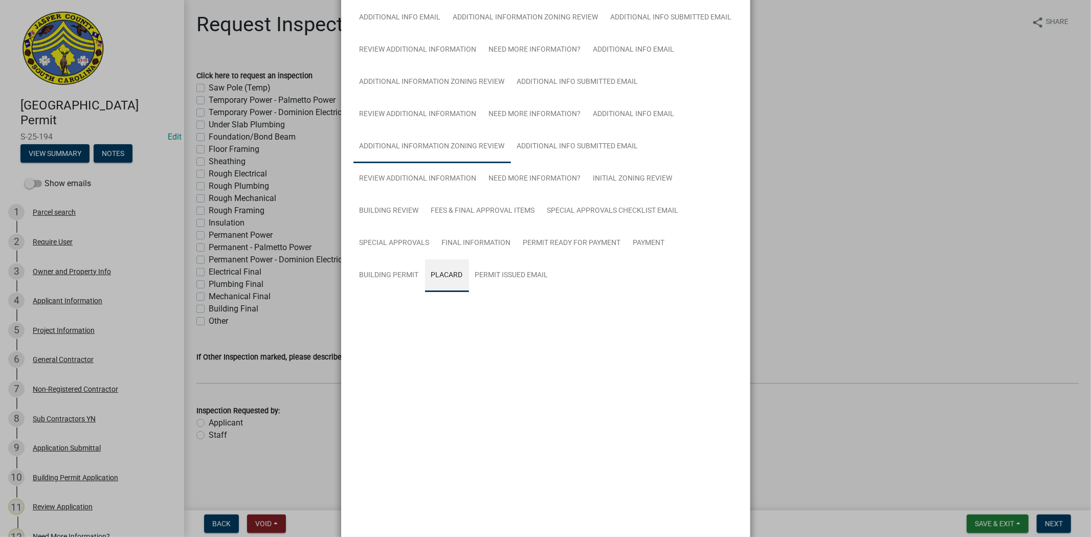
scroll to position [85, 0]
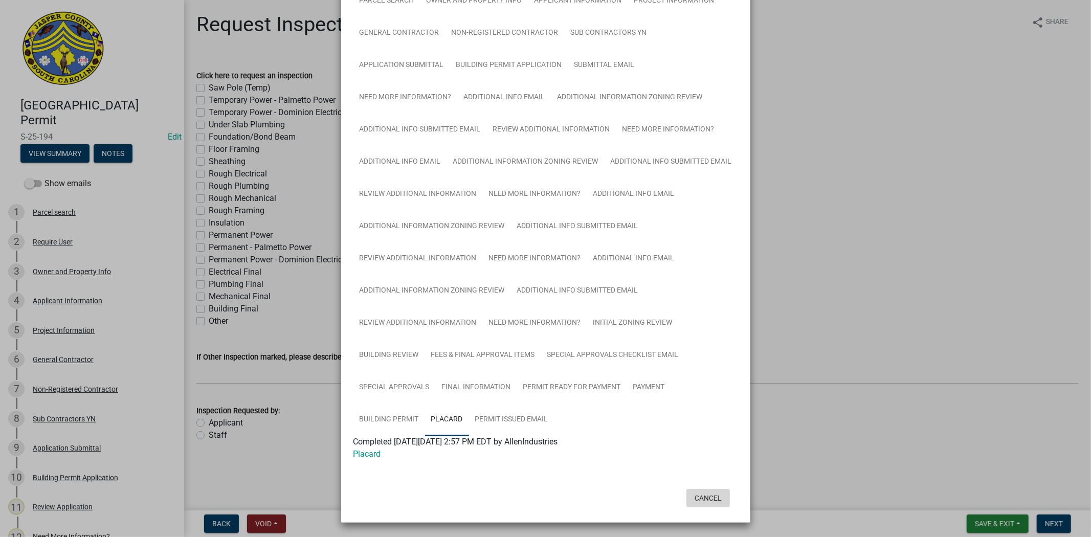
click at [711, 497] on button "Cancel" at bounding box center [707, 498] width 43 height 18
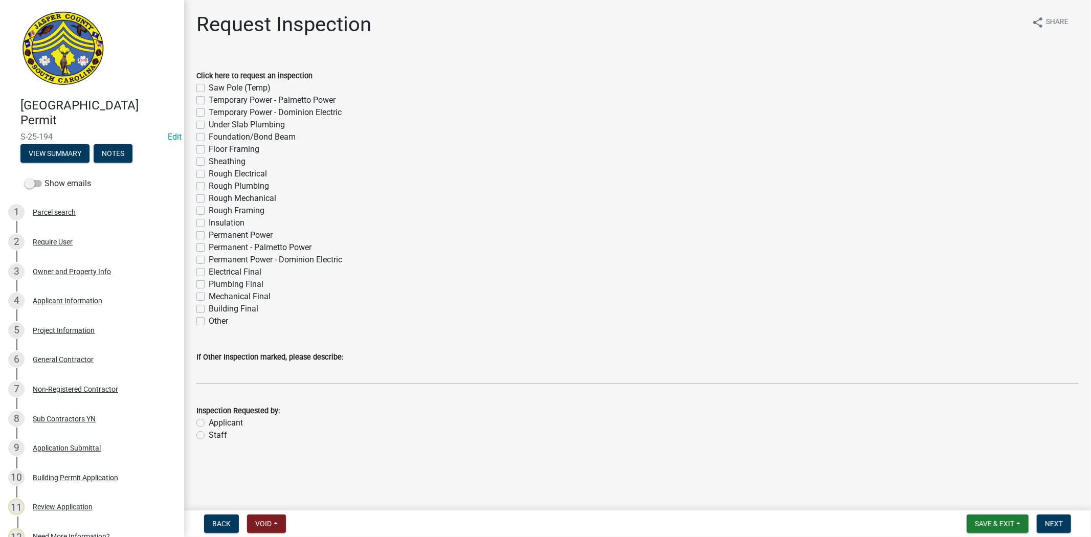
click at [209, 321] on label "Other" at bounding box center [218, 321] width 19 height 12
click at [209, 321] on input "Other" at bounding box center [212, 318] width 7 height 7
checkbox input "true"
checkbox input "false"
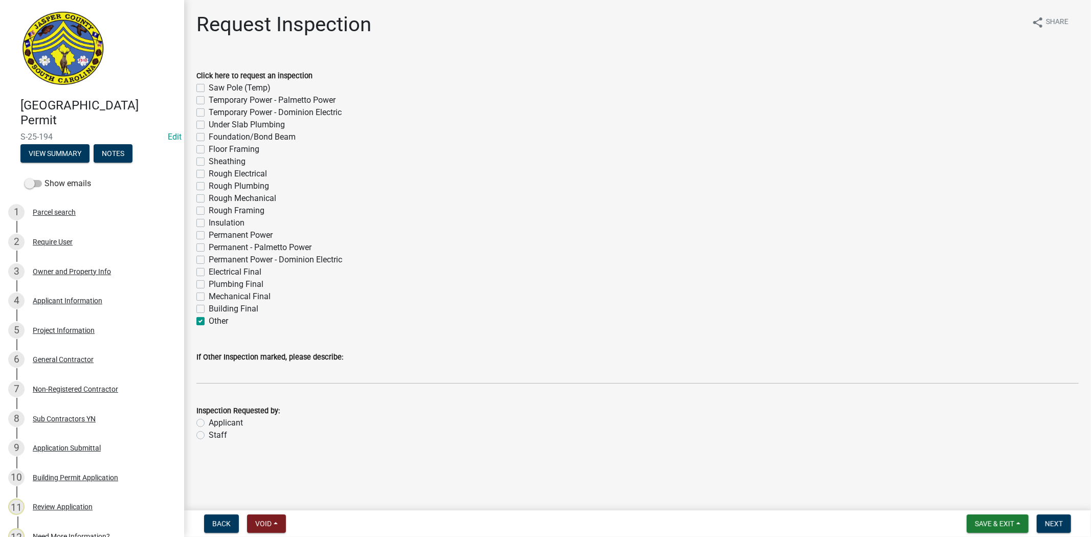
checkbox input "false"
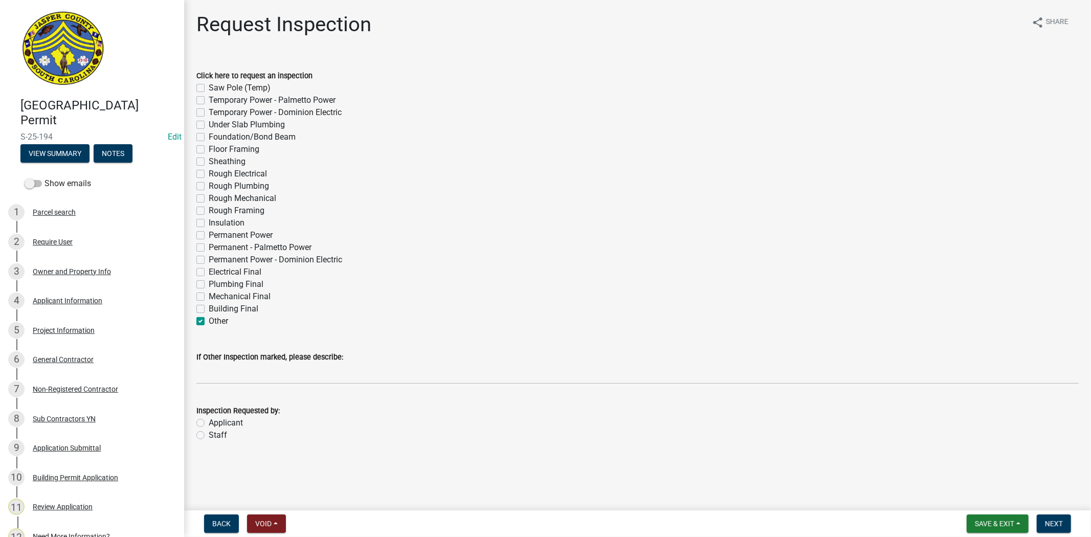
checkbox input "false"
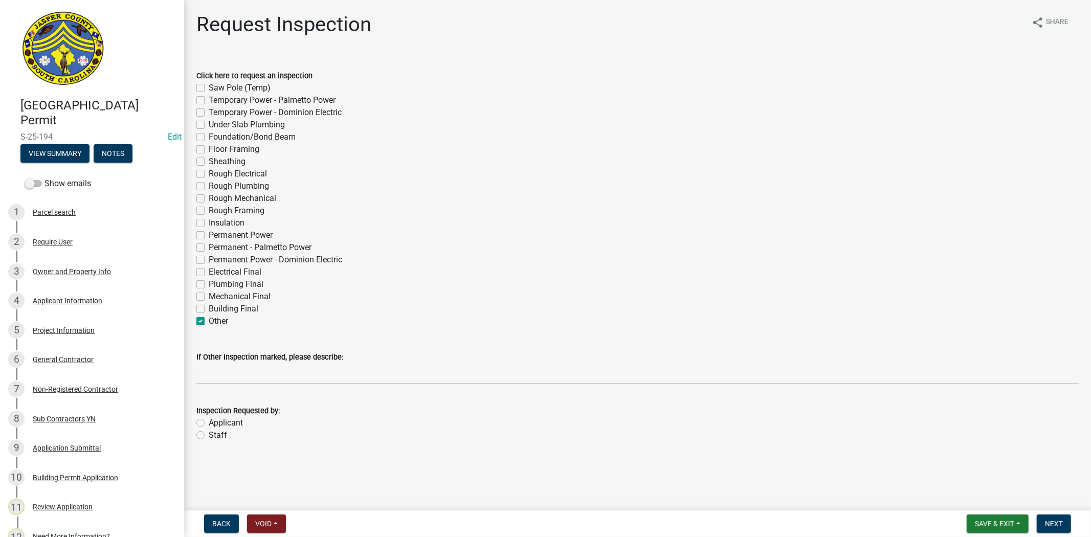
checkbox input "false"
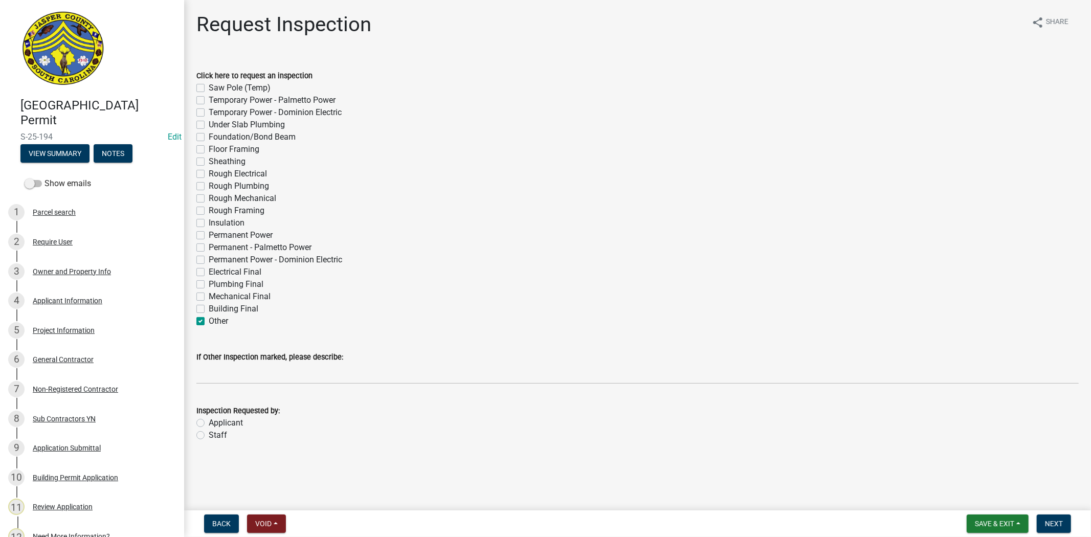
checkbox input "false"
checkbox input "true"
click at [224, 390] on wm-data-entity-input "If Other Inspection marked, please describe:" at bounding box center [637, 365] width 882 height 56
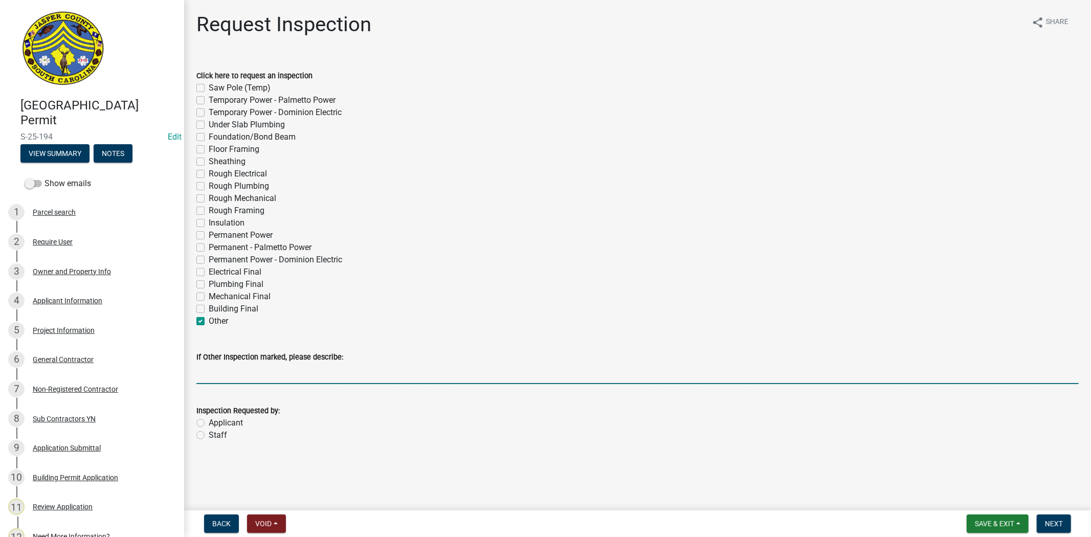
click at [226, 376] on input "If Other Inspection marked, please describe:" at bounding box center [637, 373] width 882 height 21
type input "sign inspection"
click at [209, 424] on label "Applicant" at bounding box center [226, 423] width 34 height 12
click at [209, 424] on input "Applicant" at bounding box center [212, 420] width 7 height 7
radio input "true"
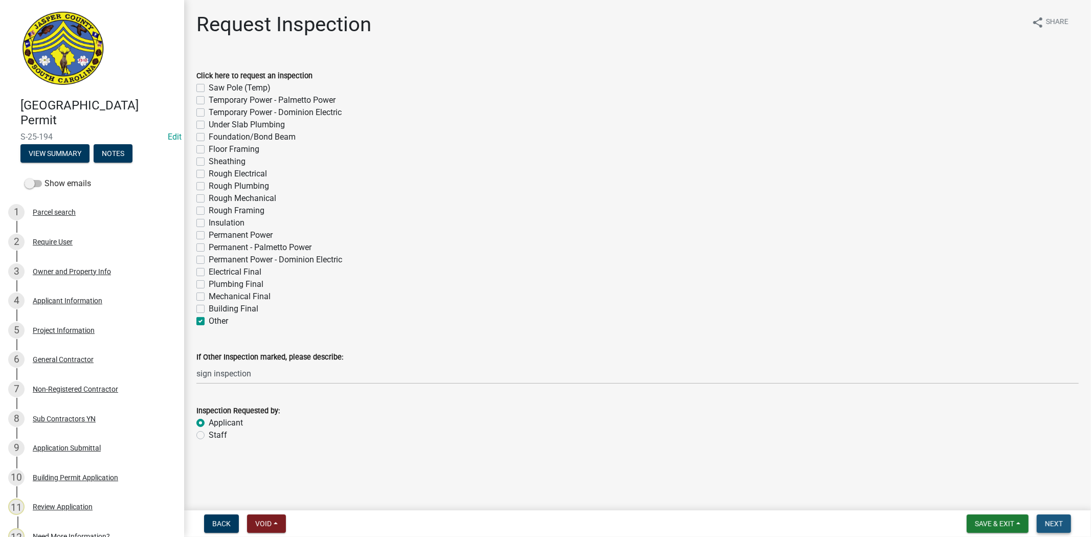
click at [1060, 523] on span "Next" at bounding box center [1054, 524] width 18 height 8
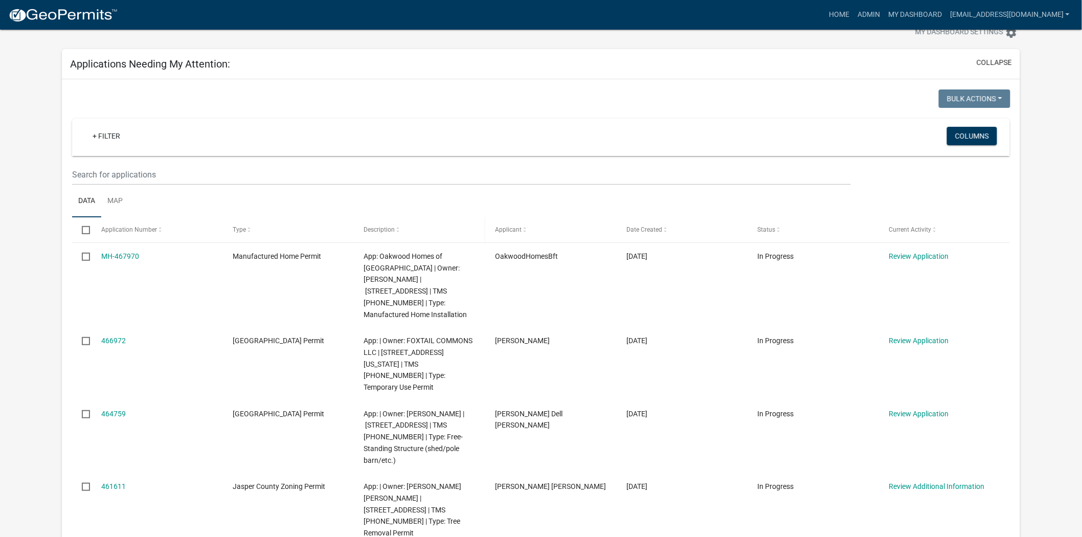
scroll to position [57, 0]
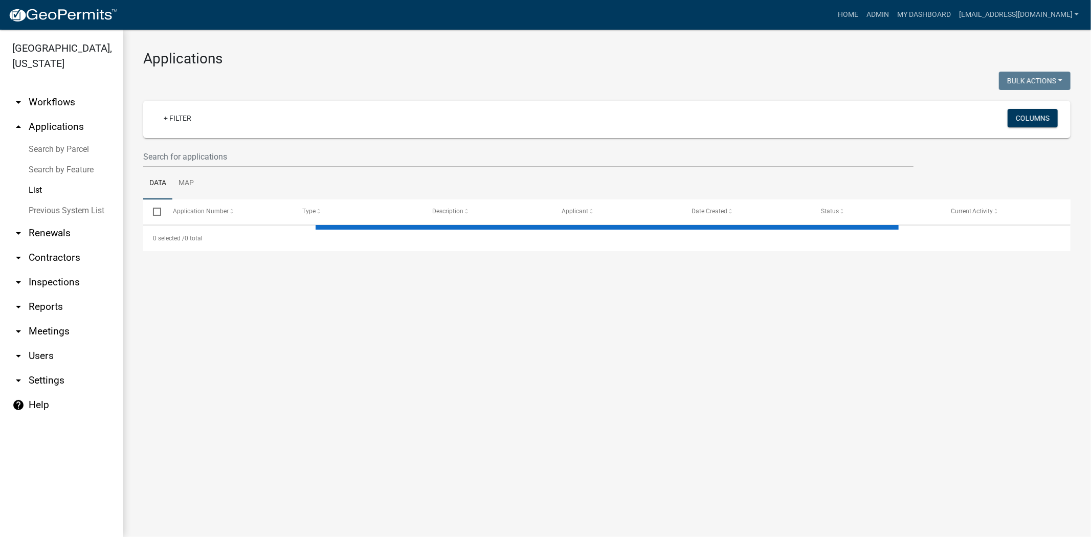
click at [262, 140] on wm-filter-builder "+ Filter Columns" at bounding box center [606, 134] width 927 height 67
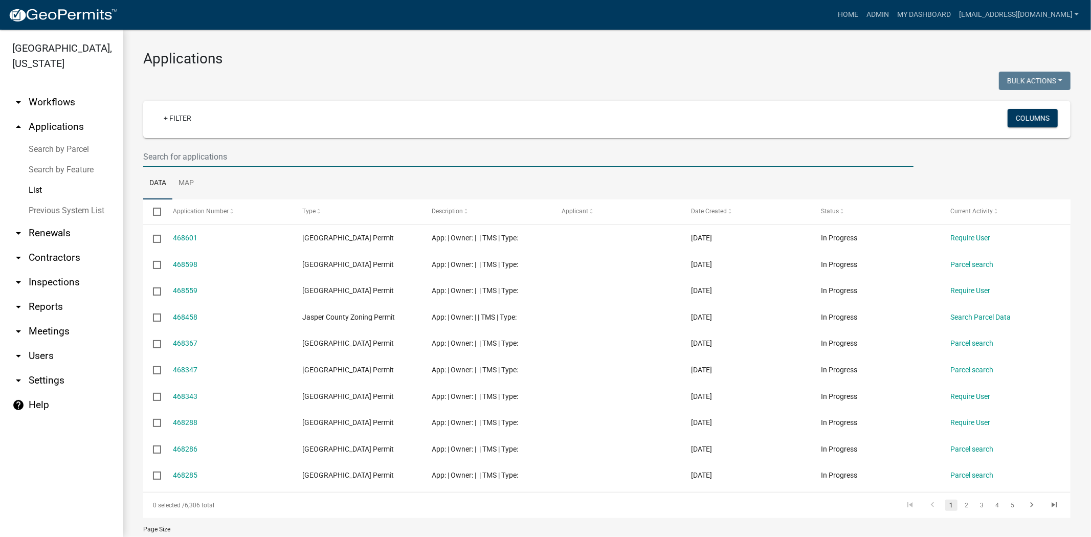
click at [259, 151] on input "text" at bounding box center [528, 156] width 770 height 21
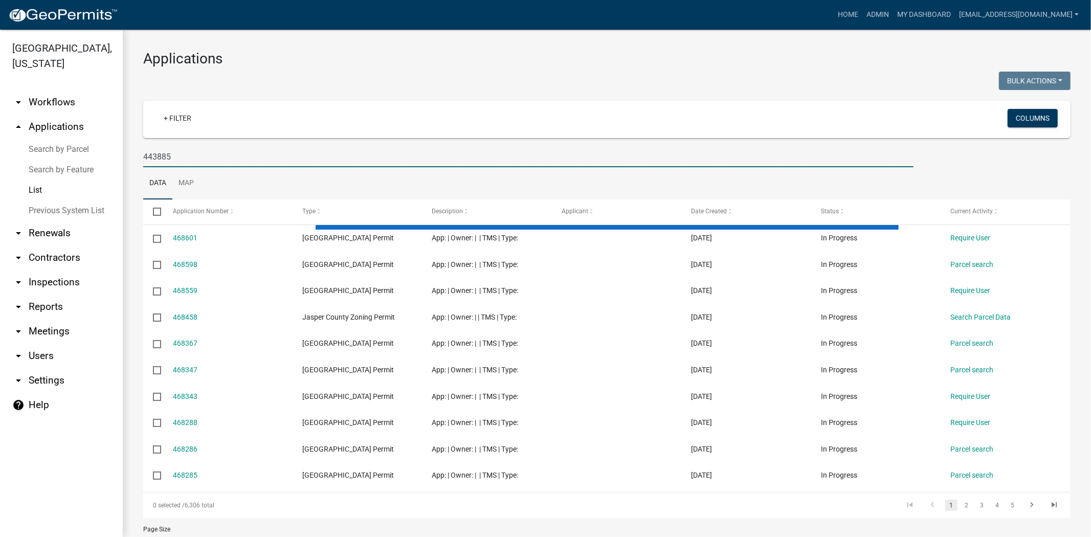
type input "443885"
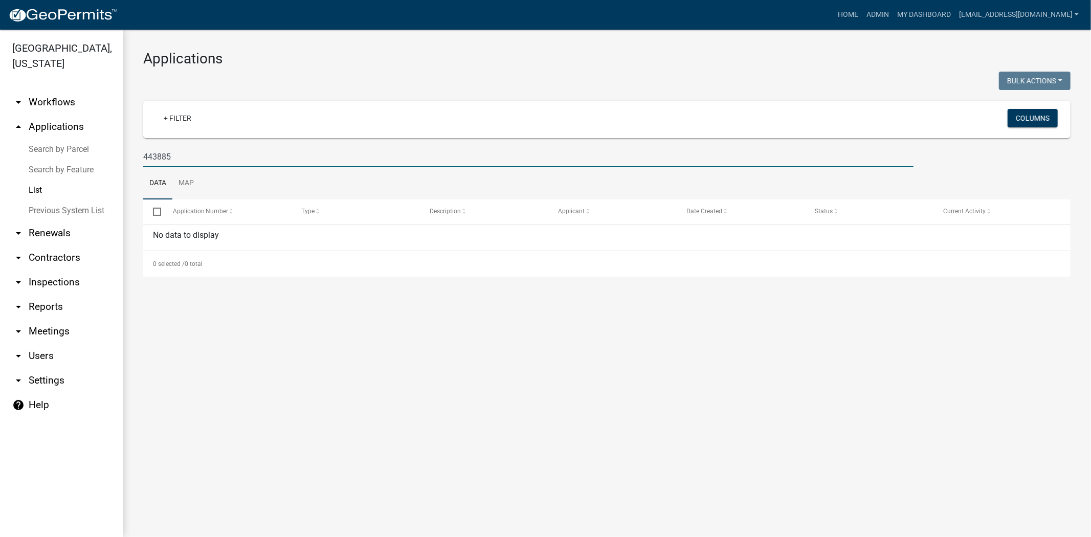
drag, startPoint x: 182, startPoint y: 152, endPoint x: 105, endPoint y: 165, distance: 78.2
click at [105, 165] on div "[GEOGRAPHIC_DATA], [US_STATE] arrow_drop_down Workflows List arrow_drop_up Appl…" at bounding box center [545, 283] width 1091 height 507
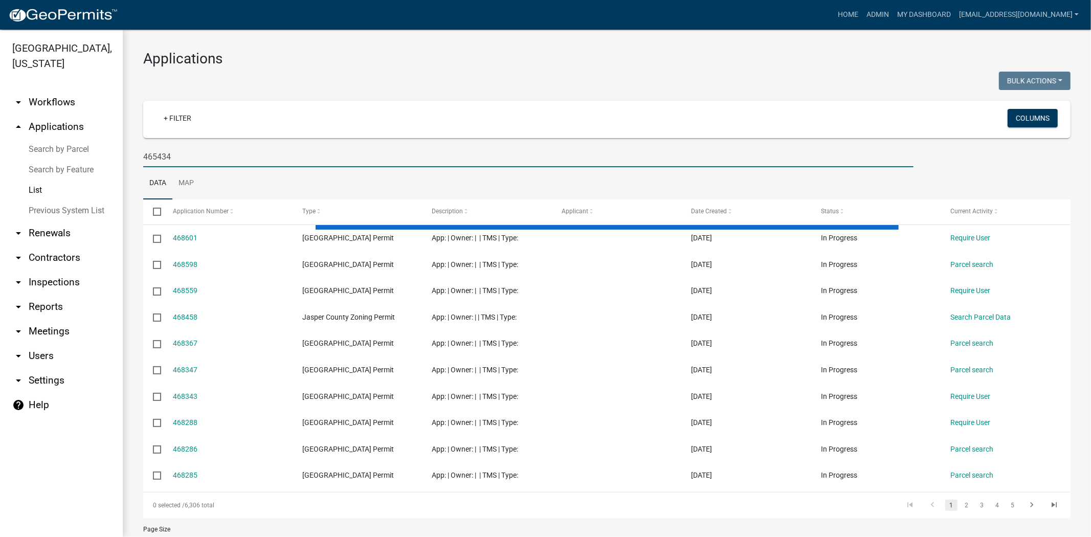
type input "465434"
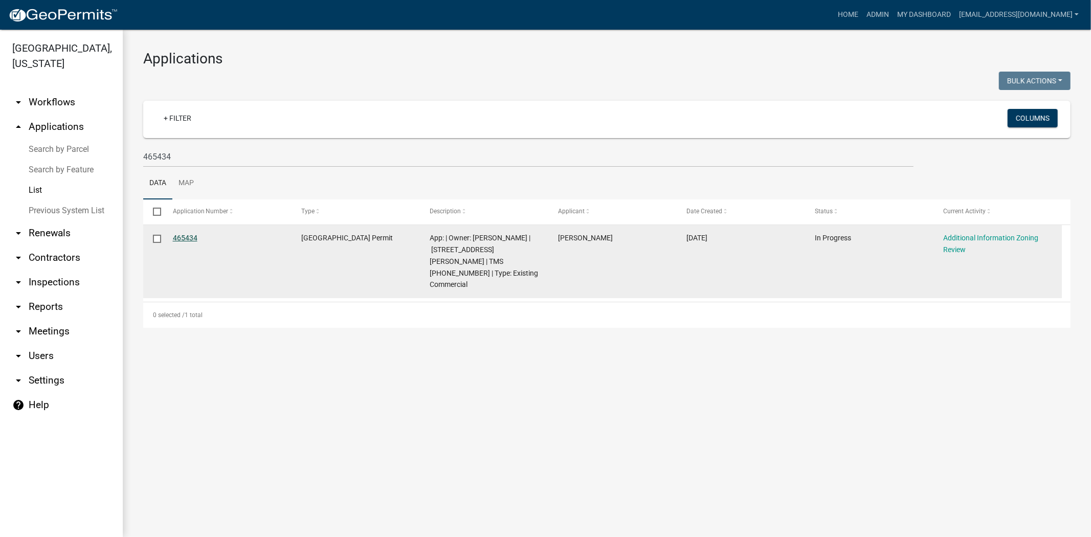
click at [187, 239] on link "465434" at bounding box center [185, 238] width 25 height 8
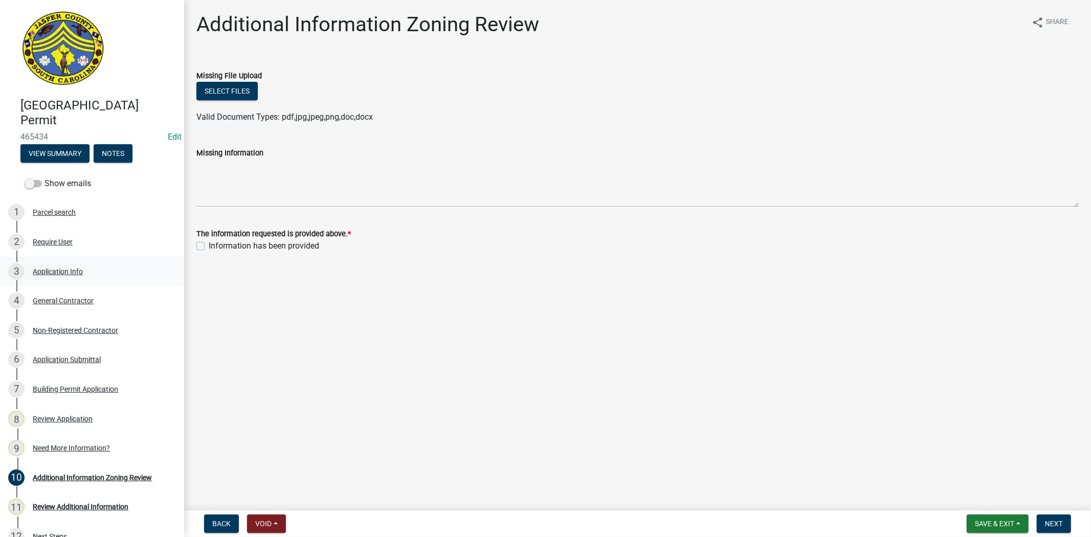
click at [82, 274] on div "Application Info" at bounding box center [58, 271] width 50 height 7
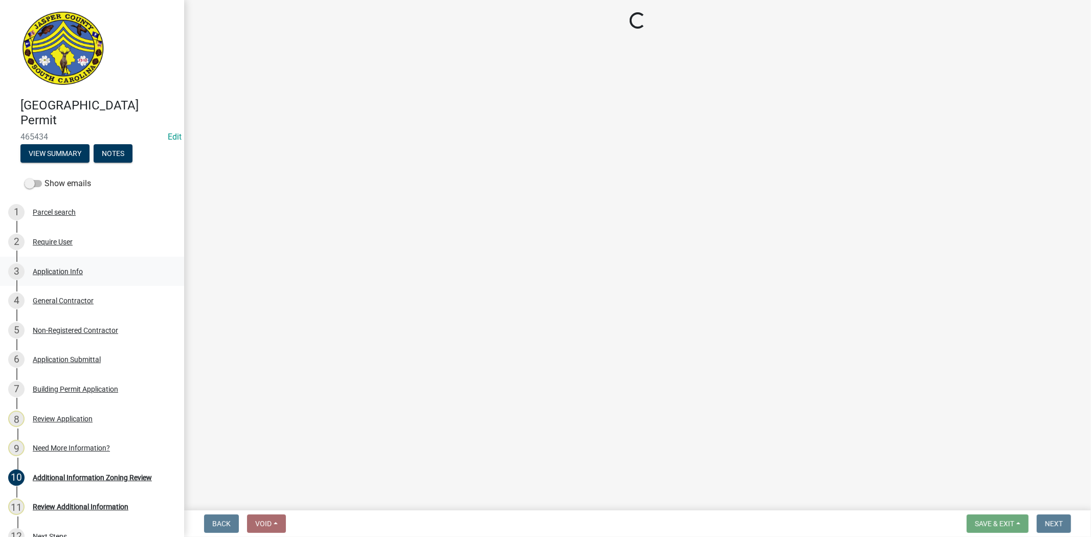
select select "9ee69ee8-4d28-486b-bc7b-e904e70aa828"
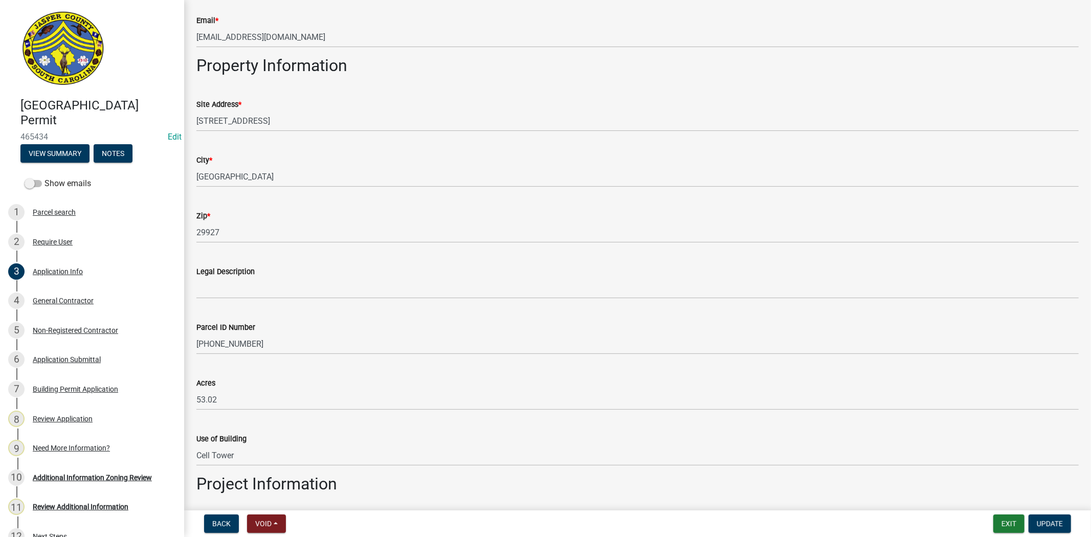
scroll to position [485, 0]
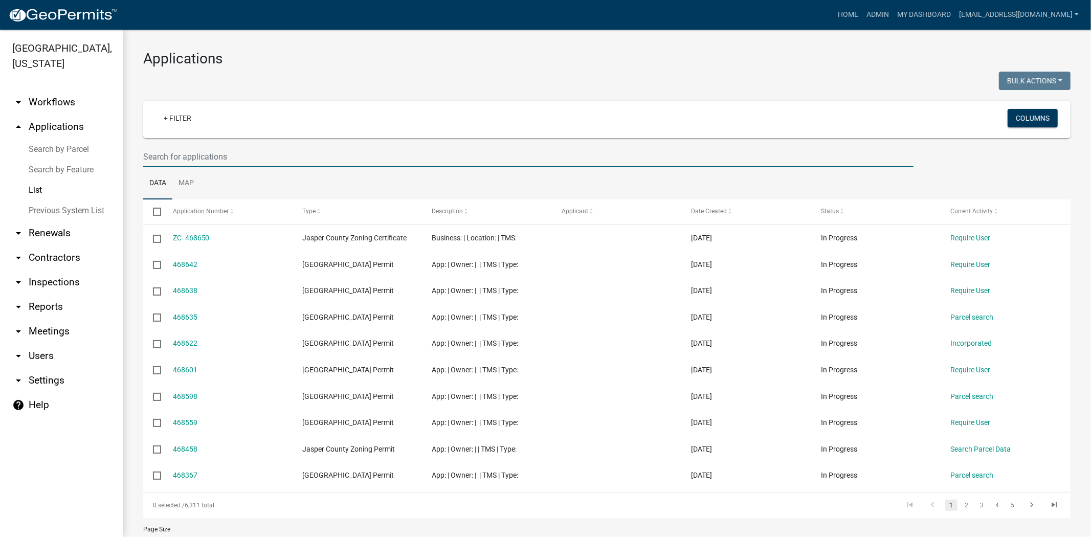
click at [403, 162] on input "text" at bounding box center [528, 156] width 770 height 21
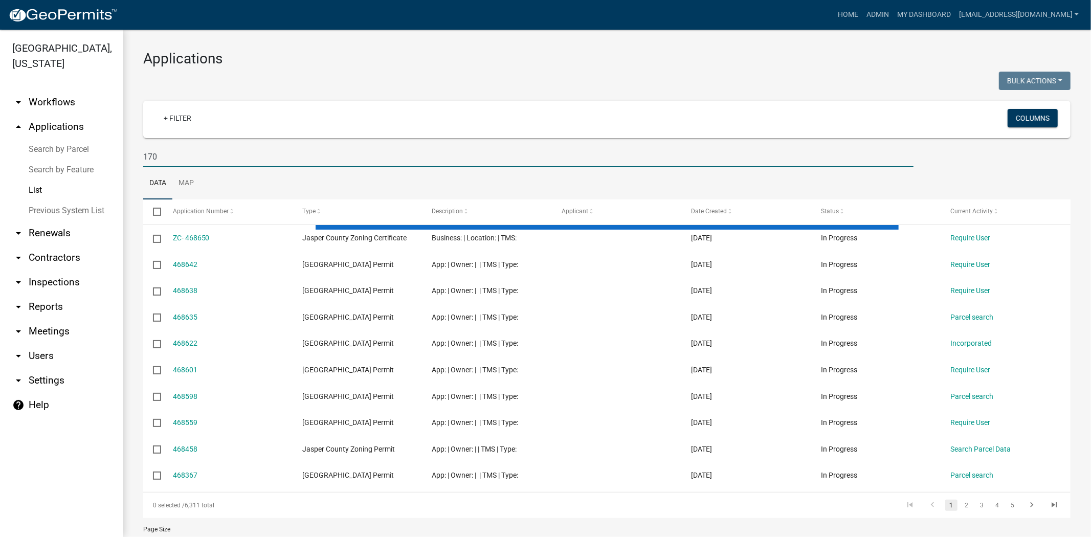
type input "170"
